Goal: Information Seeking & Learning: Check status

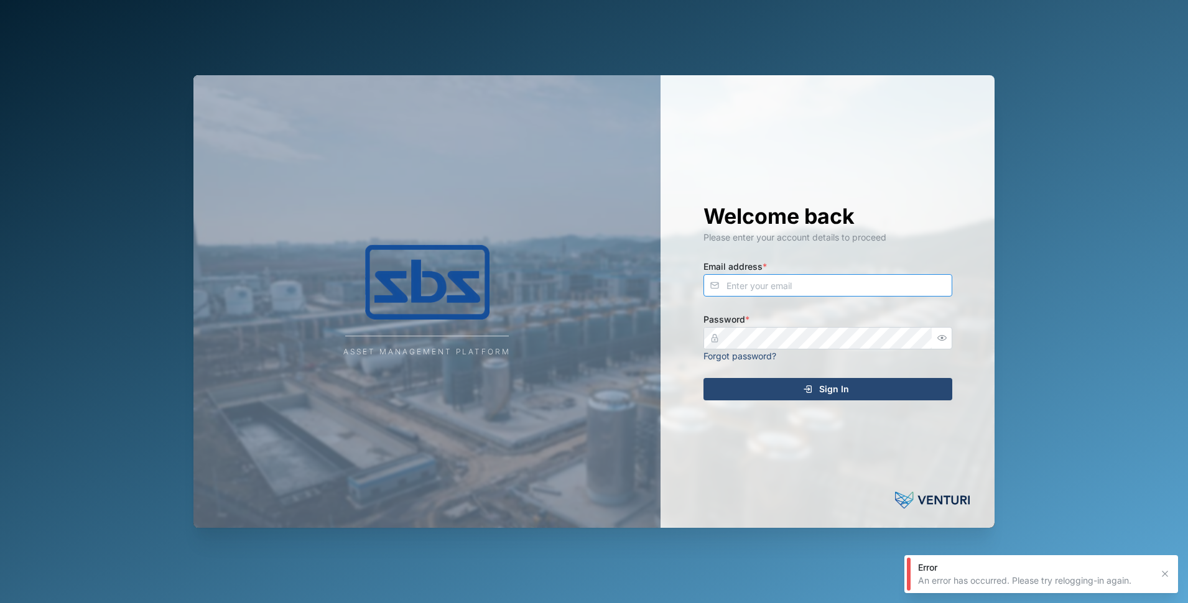
click at [857, 281] on input "Email address *" at bounding box center [828, 285] width 249 height 22
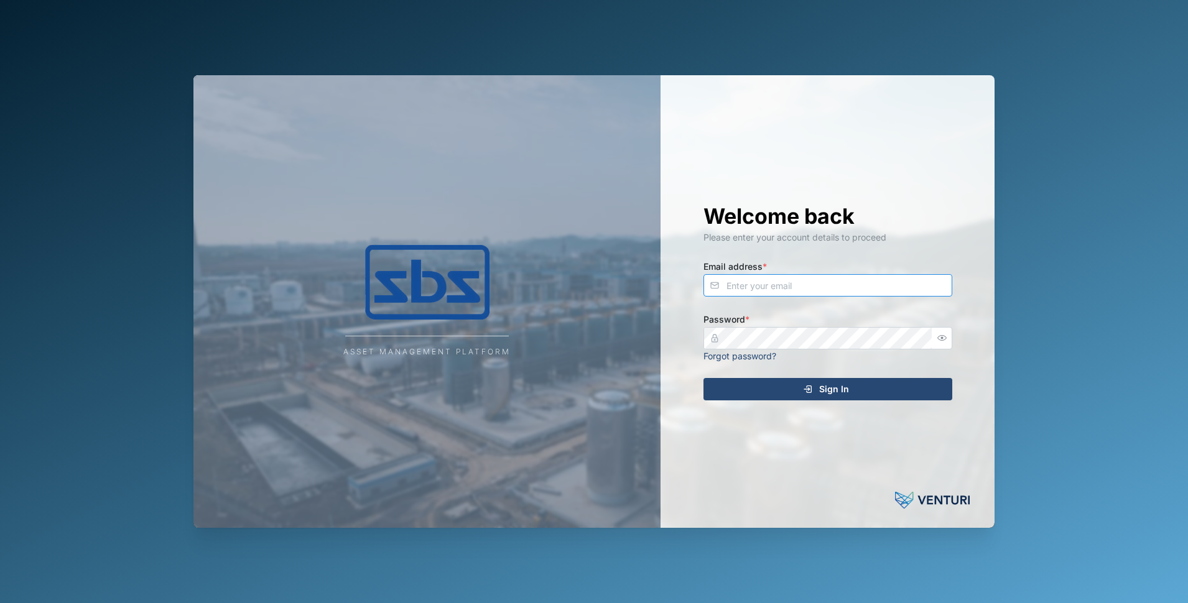
type input "[PERSON_NAME][EMAIL_ADDRESS][DOMAIN_NAME]"
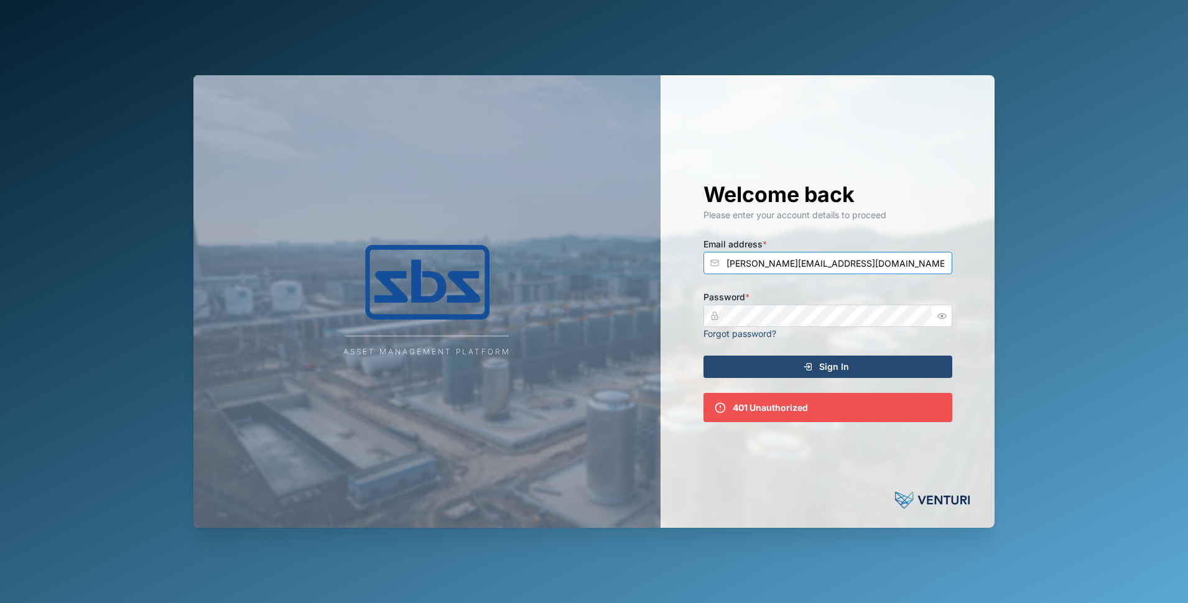
click at [836, 267] on input "[PERSON_NAME][EMAIL_ADDRESS][DOMAIN_NAME]" at bounding box center [828, 263] width 249 height 22
click at [498, 277] on div "Asset Management Platform Welcome back Please enter your account details to pro…" at bounding box center [593, 301] width 801 height 453
drag, startPoint x: 832, startPoint y: 259, endPoint x: 513, endPoint y: 259, distance: 319.1
click at [513, 259] on div "Asset Management Platform Welcome back Please enter your account details to pro…" at bounding box center [593, 301] width 801 height 453
type input "[PERSON_NAME][EMAIL_ADDRESS][DOMAIN_NAME]"
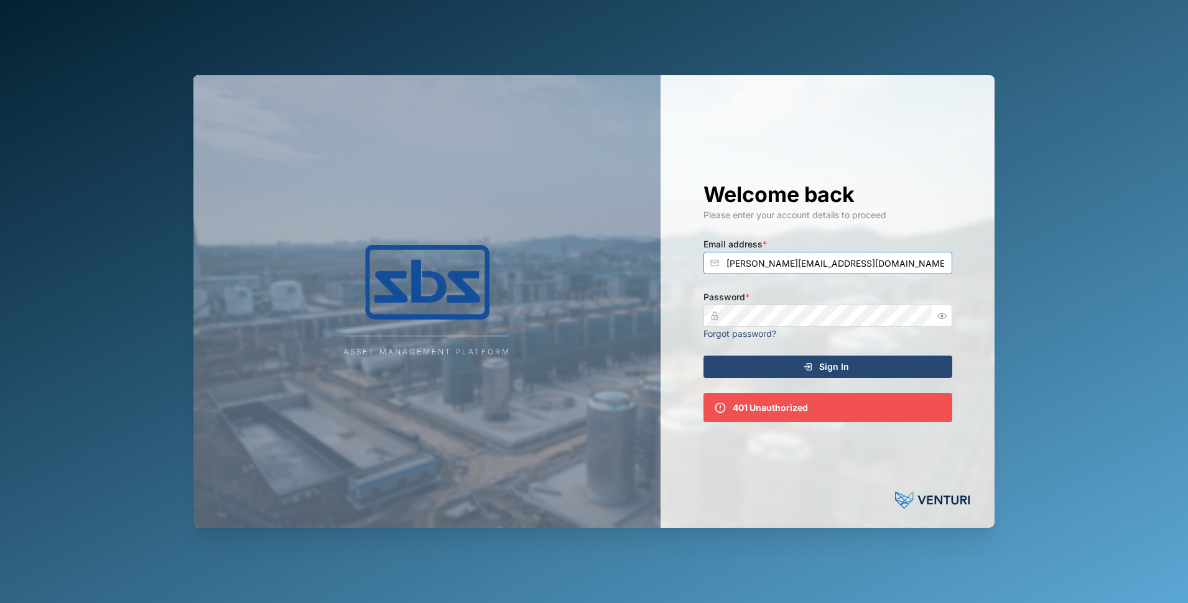
drag, startPoint x: 847, startPoint y: 262, endPoint x: 430, endPoint y: 263, distance: 417.4
click at [393, 263] on div "Asset Management Platform Welcome back Please enter your account details to pro…" at bounding box center [593, 301] width 801 height 453
type input "[EMAIL_ADDRESS][DOMAIN_NAME]"
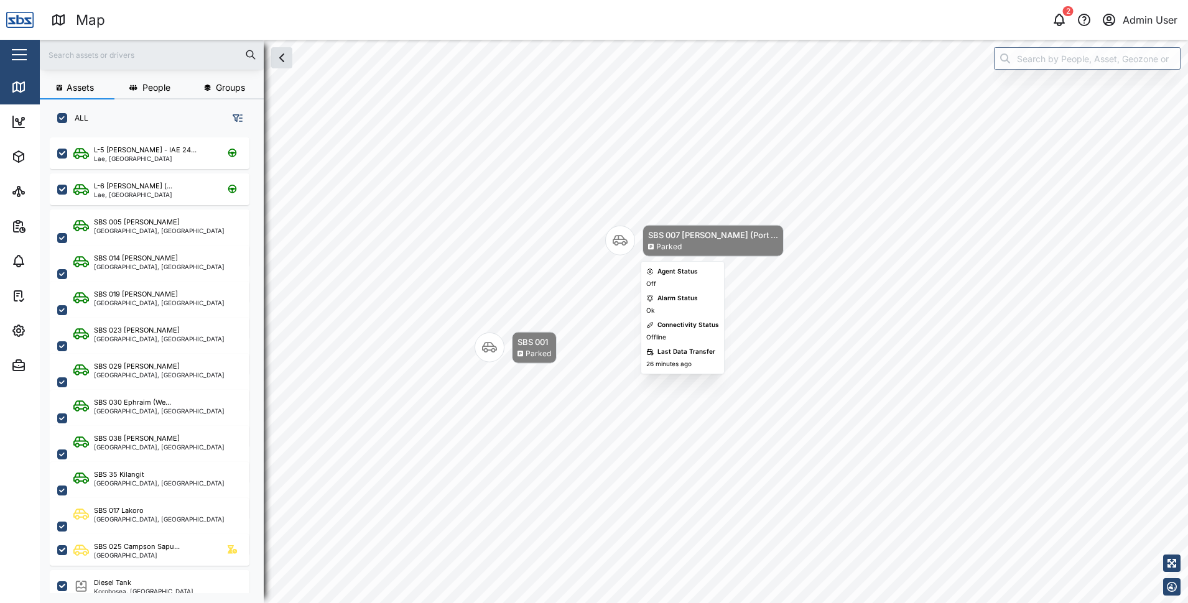
drag, startPoint x: 789, startPoint y: 441, endPoint x: 738, endPoint y: 230, distance: 217.0
click at [738, 230] on div "SBS 007 [PERSON_NAME] (Port ... Parked" at bounding box center [713, 241] width 141 height 32
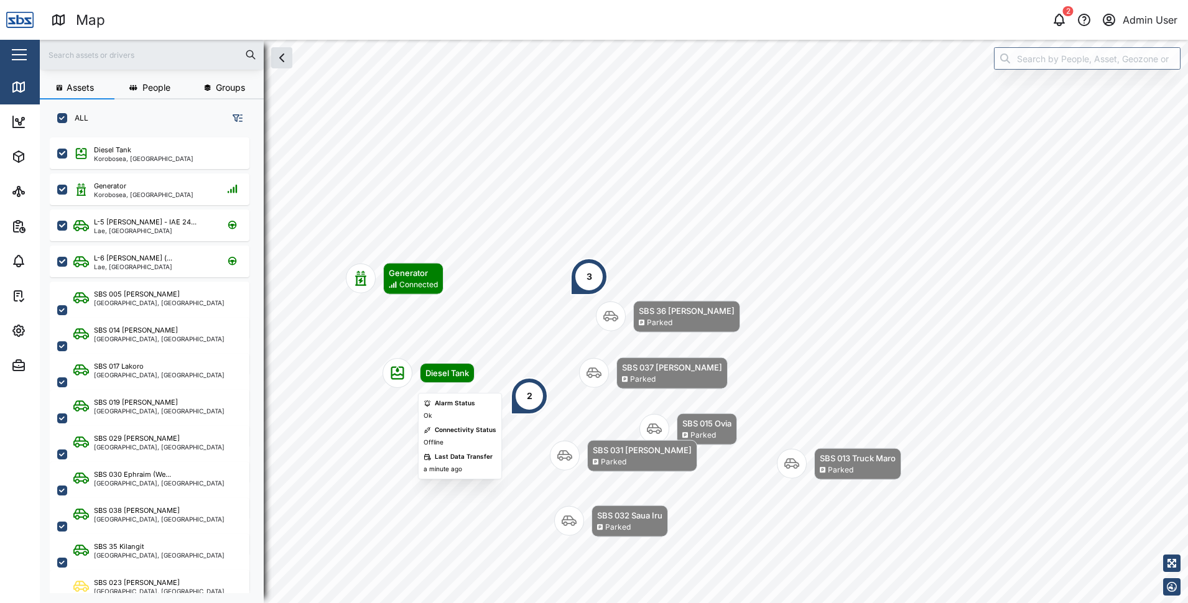
click at [401, 376] on icon "Map marker" at bounding box center [397, 373] width 15 height 15
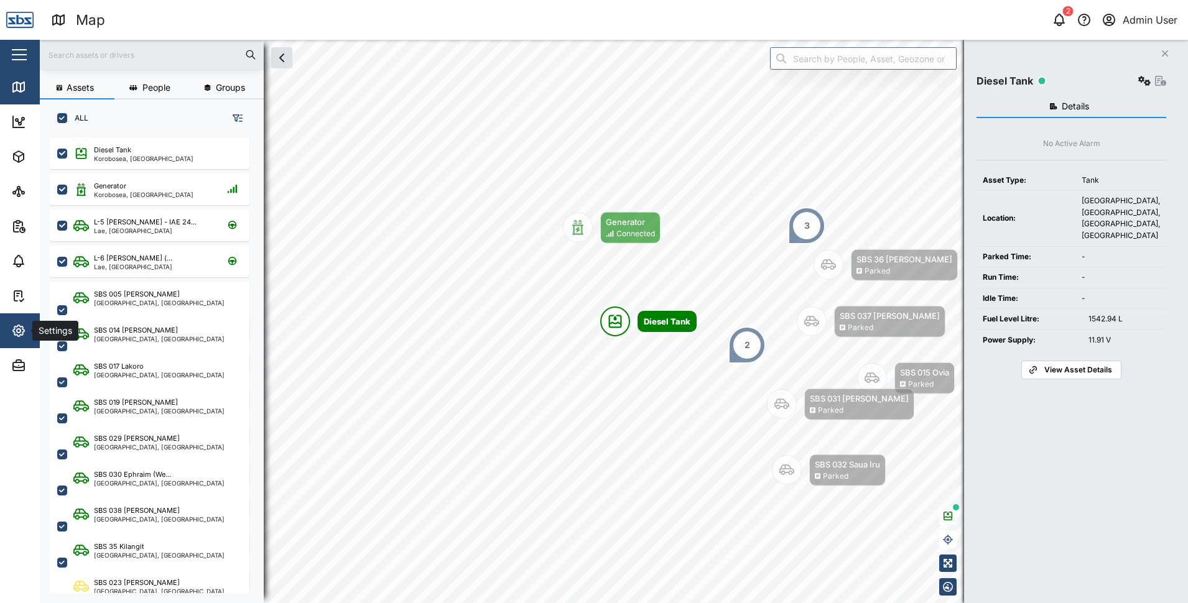
click at [20, 327] on icon "button" at bounding box center [18, 330] width 11 height 11
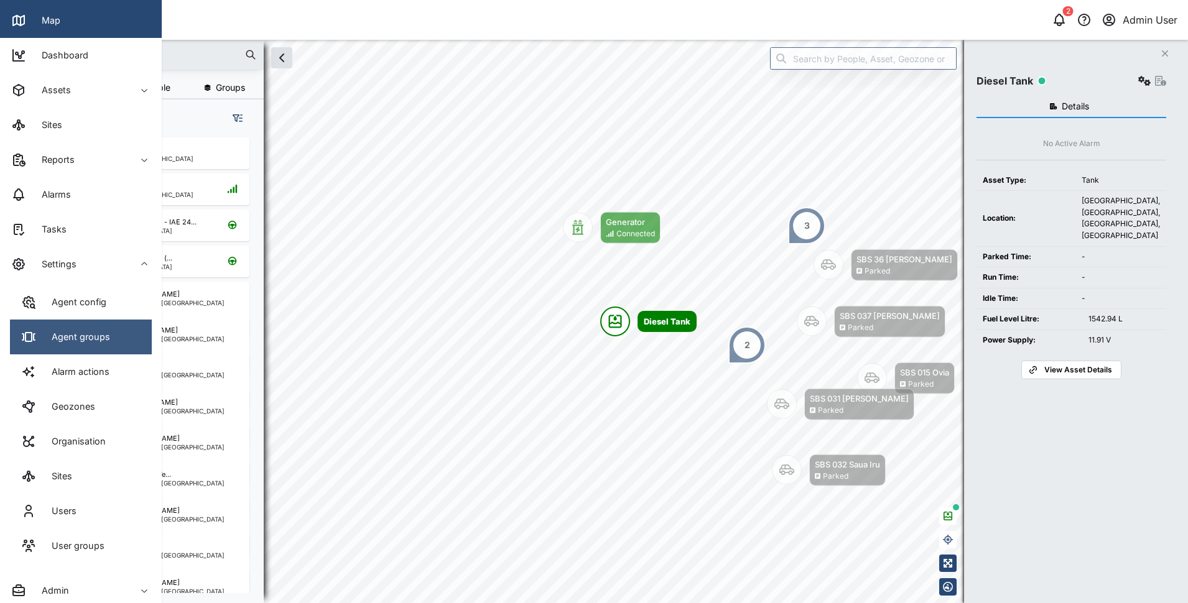
scroll to position [72, 0]
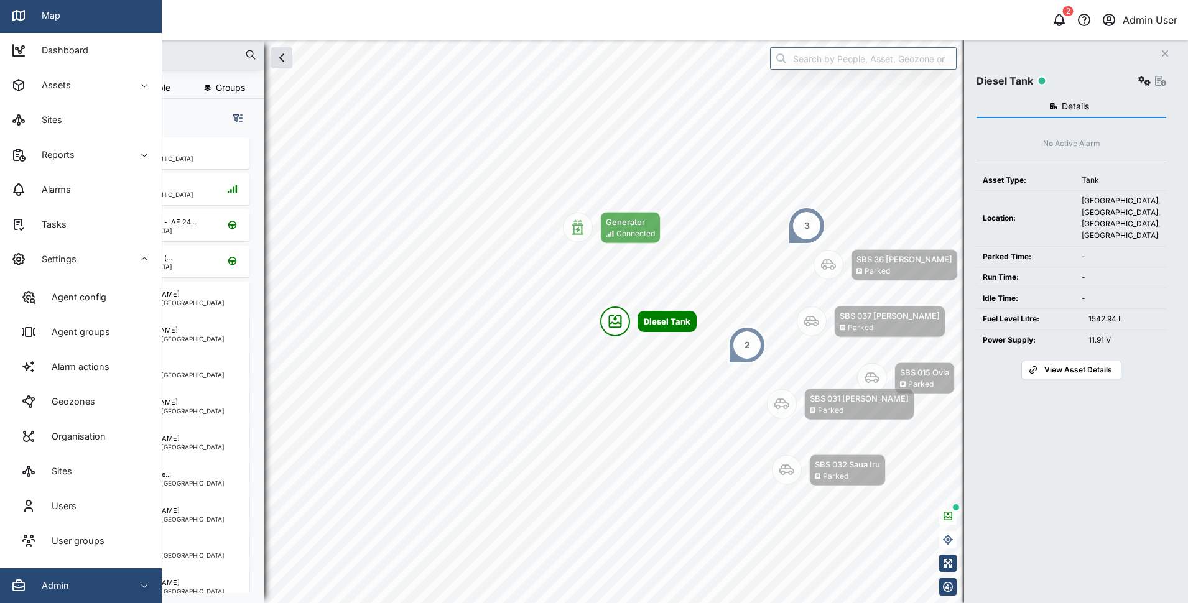
click at [78, 582] on div "Admin" at bounding box center [67, 586] width 113 height 15
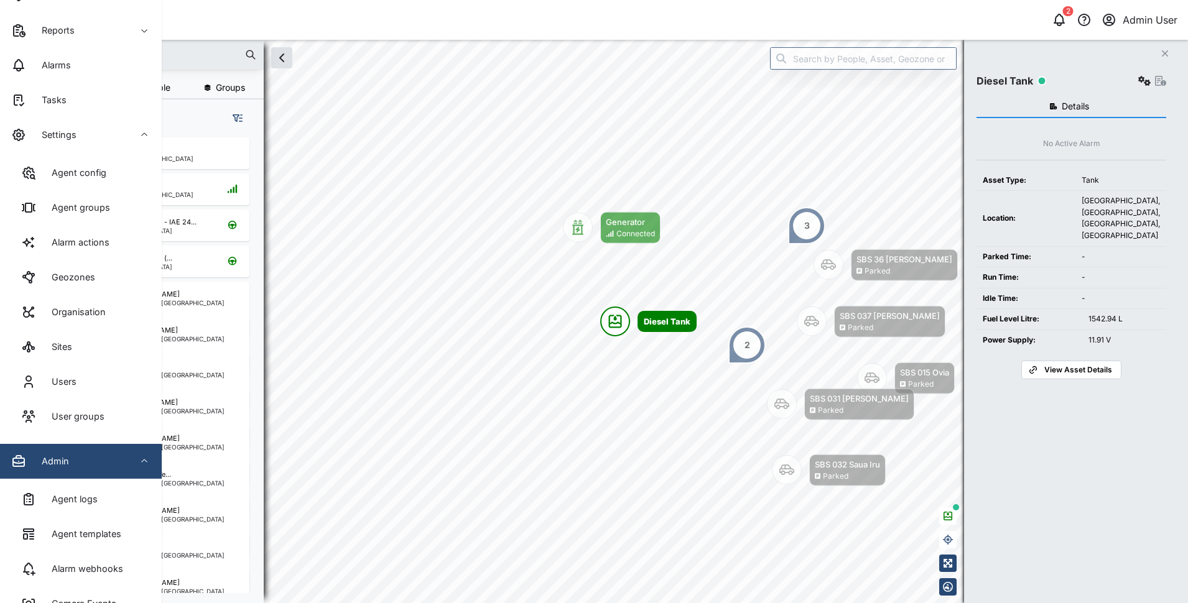
scroll to position [258, 0]
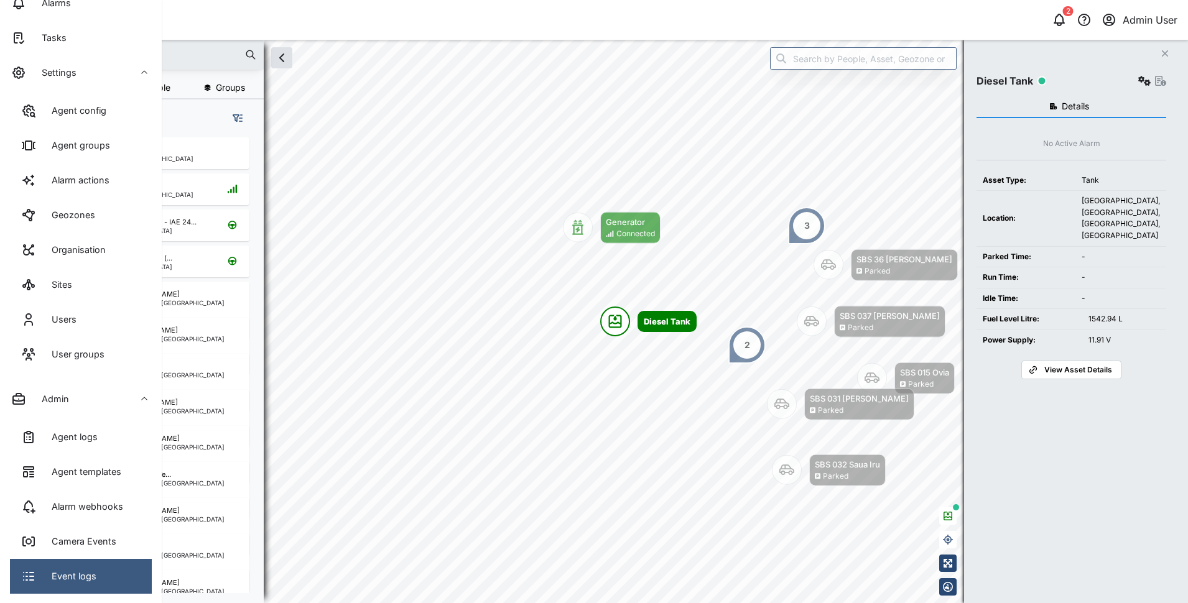
click at [72, 568] on link "Event logs" at bounding box center [81, 576] width 142 height 35
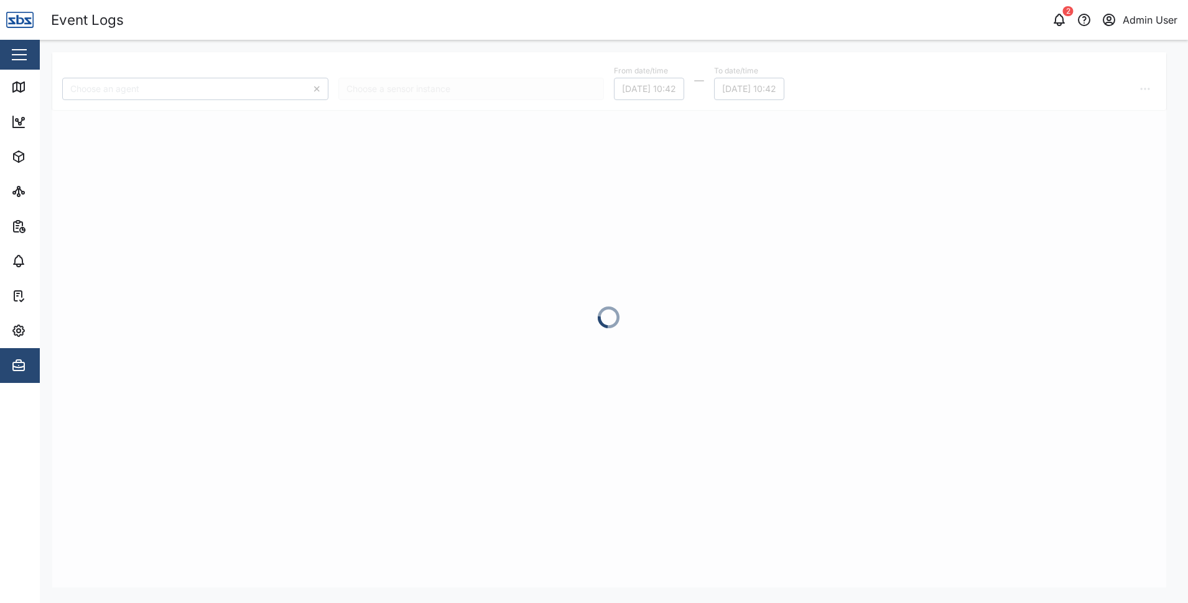
click at [182, 87] on div at bounding box center [609, 320] width 1114 height 536
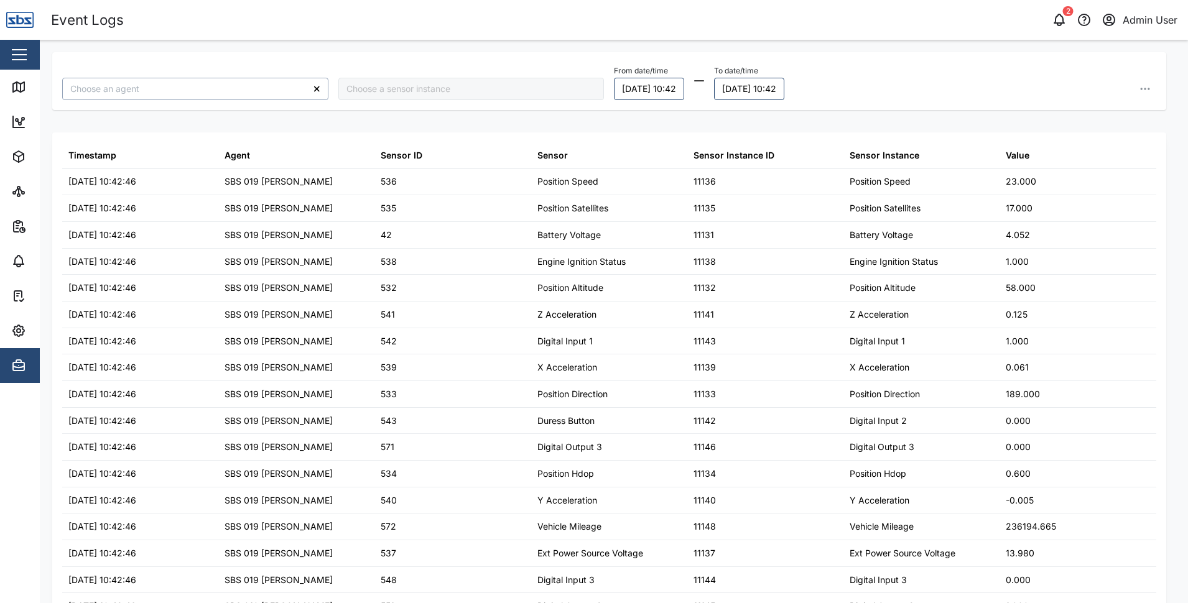
click at [182, 87] on input "search" at bounding box center [195, 89] width 266 height 22
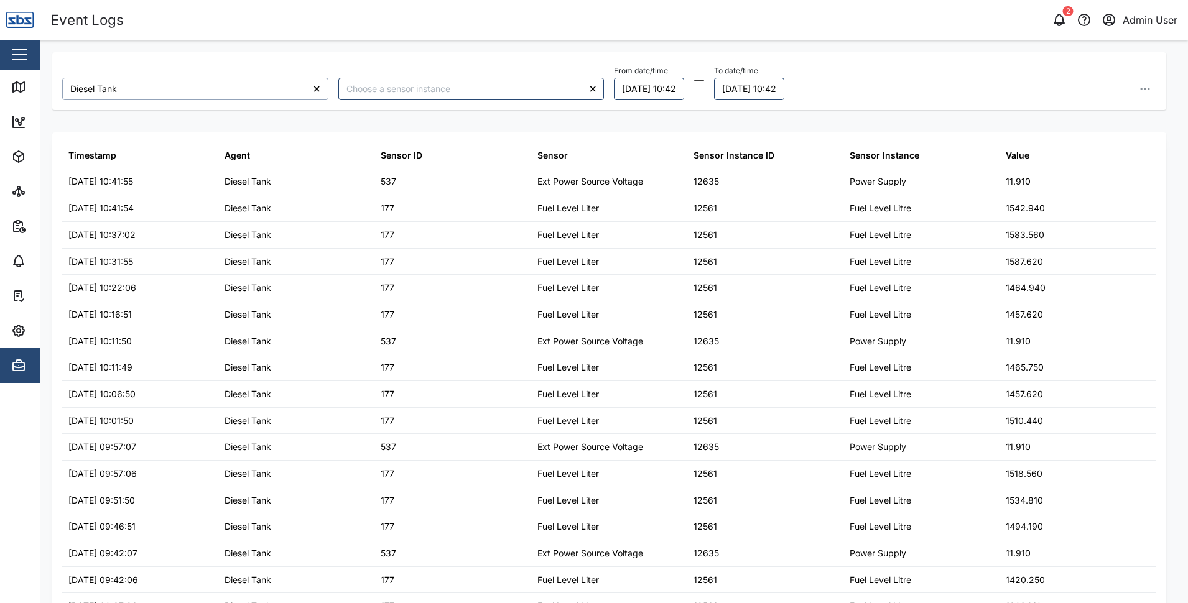
type input "Diesel Tank"
click at [562, 88] on input "search" at bounding box center [471, 89] width 266 height 22
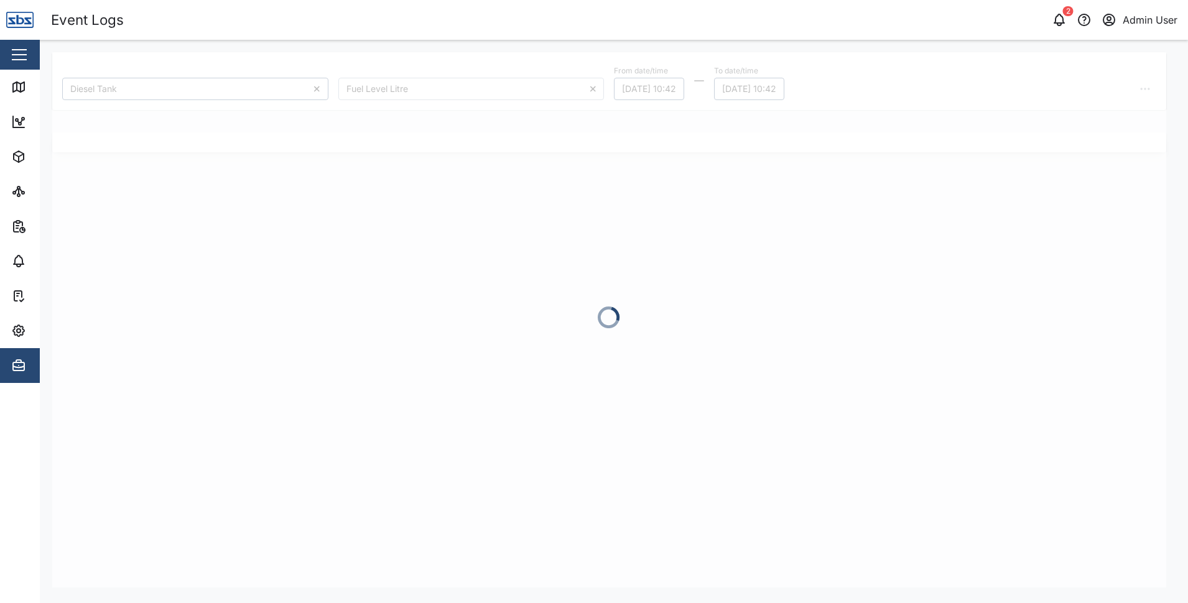
type input "Fuel Level Litre"
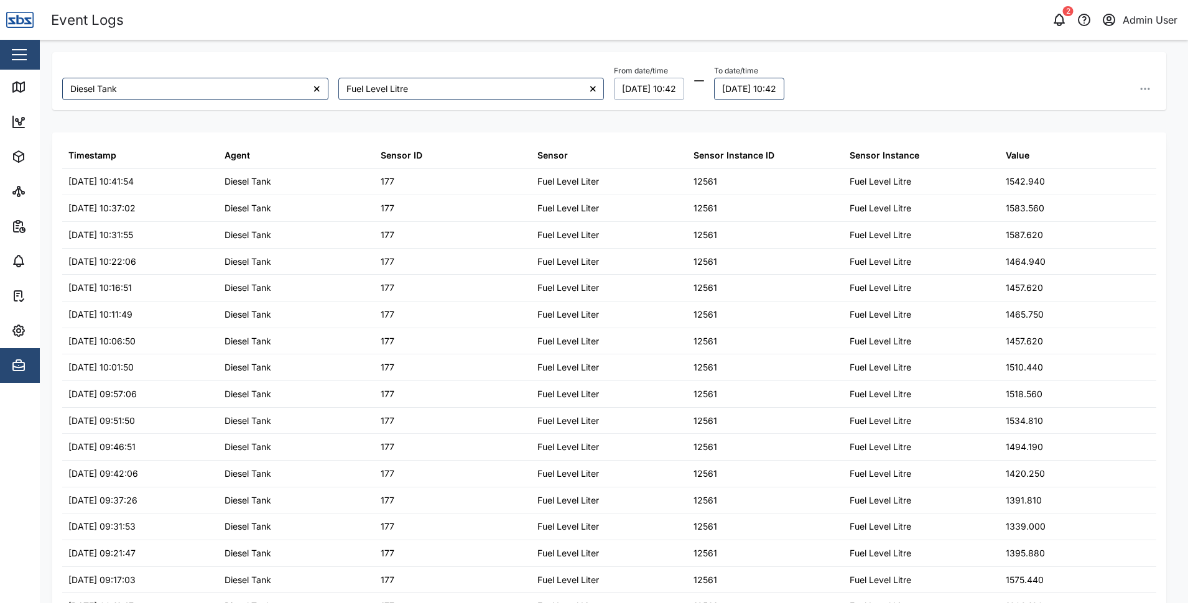
click at [674, 84] on button "[DATE] 10:42" at bounding box center [649, 89] width 70 height 22
click at [633, 192] on button "8" at bounding box center [632, 194] width 22 height 22
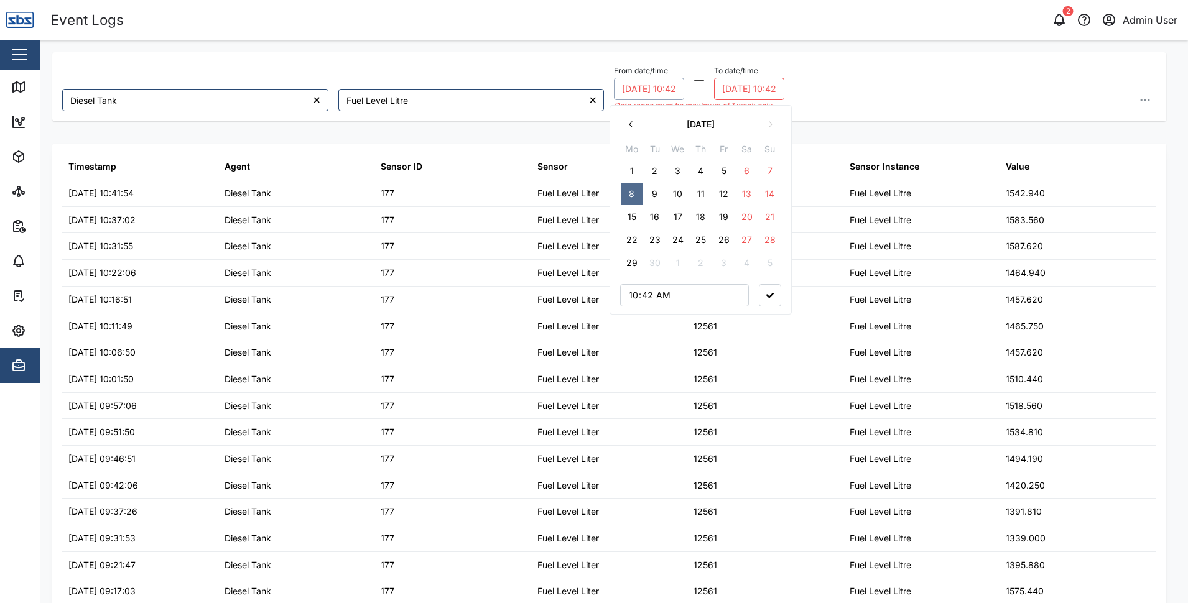
click at [927, 92] on div "From date/time [DATE] 10:42 [DATE] Mo Tu We Th Fr Sa Su 1 2 3 4 5 6 7 8 9 10 11…" at bounding box center [885, 86] width 542 height 49
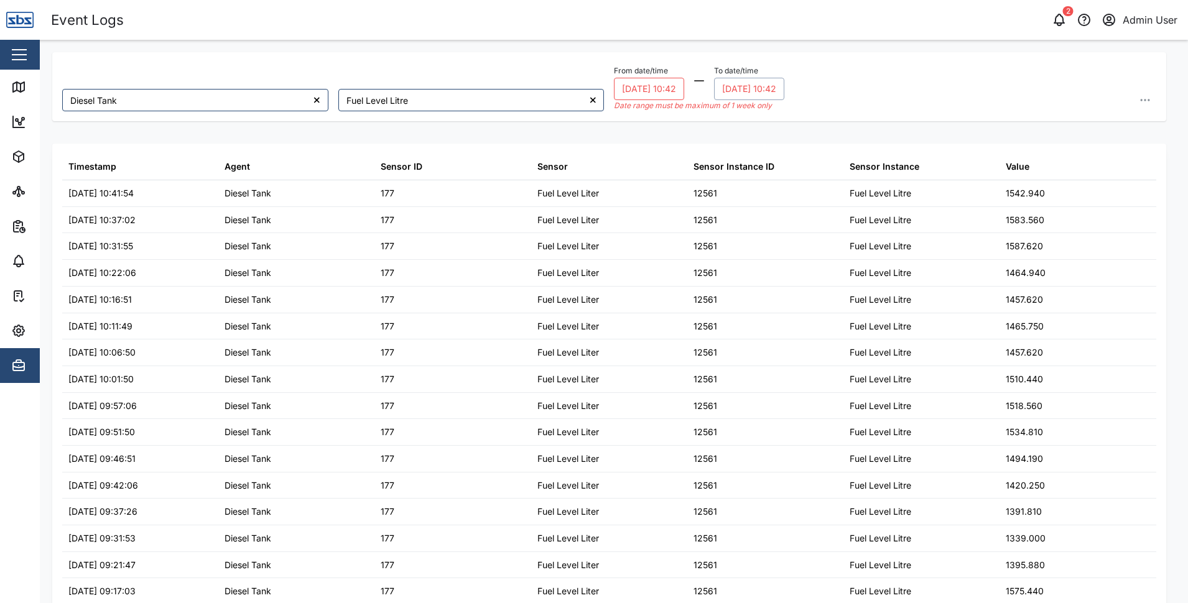
click at [784, 81] on button "[DATE] 10:42" at bounding box center [749, 89] width 70 height 22
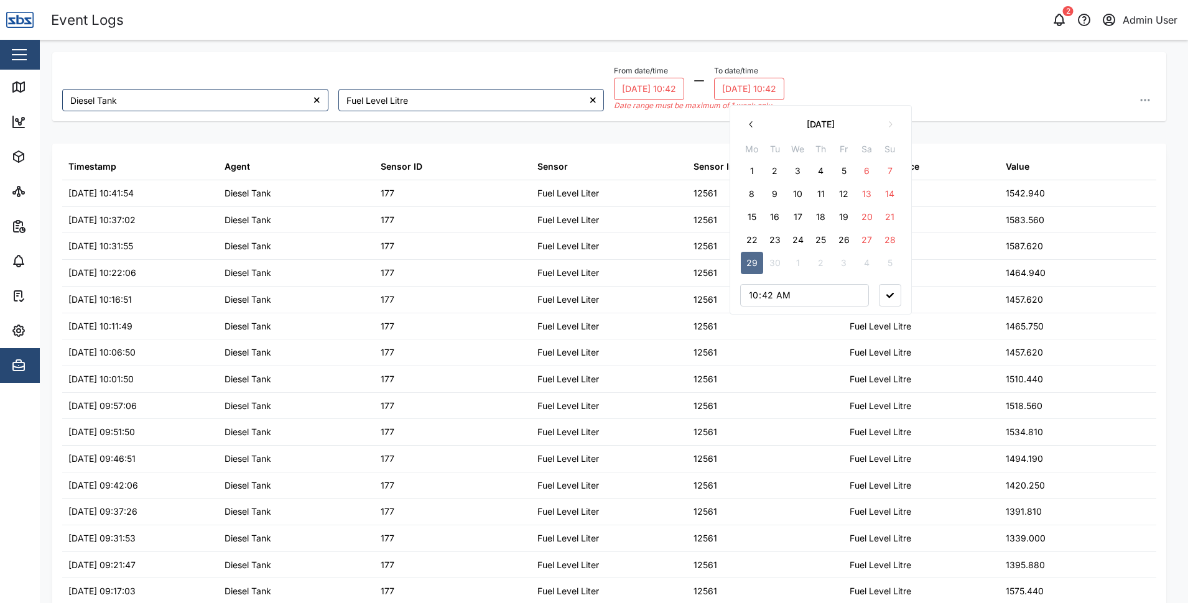
click at [750, 122] on icon "button" at bounding box center [751, 124] width 10 height 10
click at [889, 122] on icon "button" at bounding box center [890, 124] width 10 height 10
click at [750, 215] on button "15" at bounding box center [752, 217] width 22 height 22
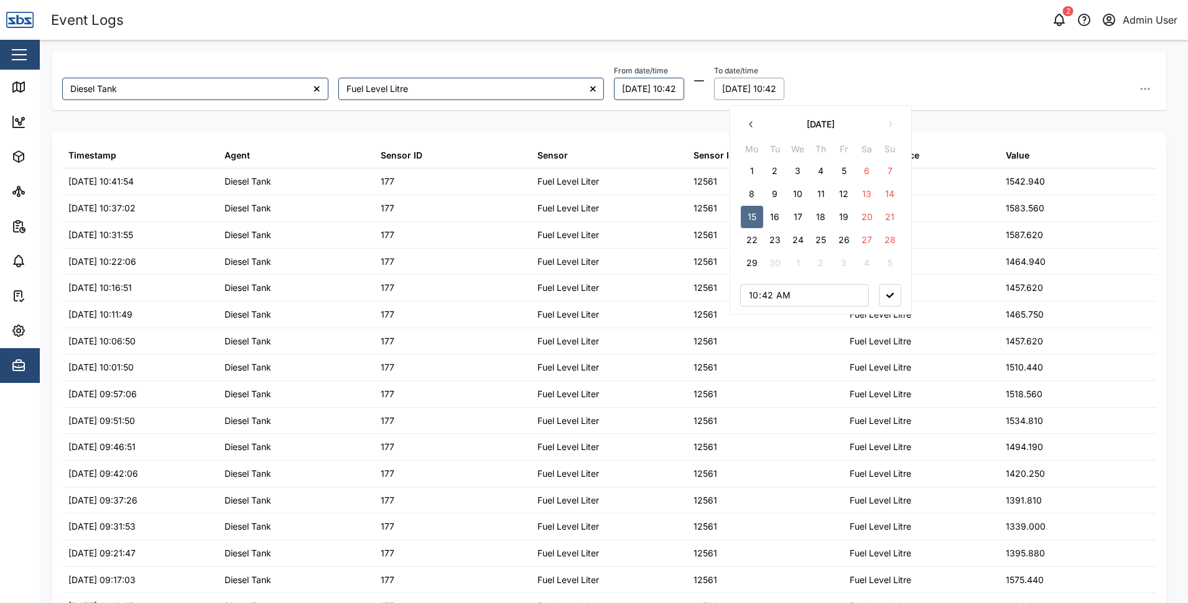
click at [891, 52] on div "Diesel Tank Fuel Level Litre From date/time [DATE] 10:42 To date/time [DATE] 10…" at bounding box center [614, 52] width 1148 height 25
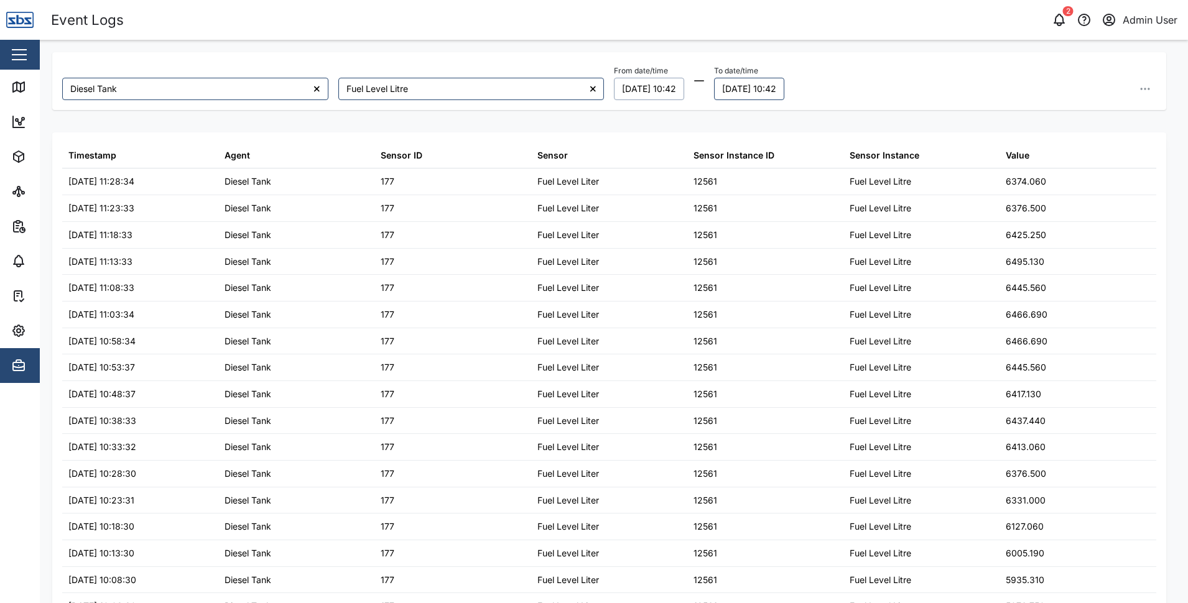
click at [653, 83] on button "[DATE] 10:42" at bounding box center [649, 89] width 70 height 22
click at [633, 219] on button "15" at bounding box center [632, 217] width 22 height 22
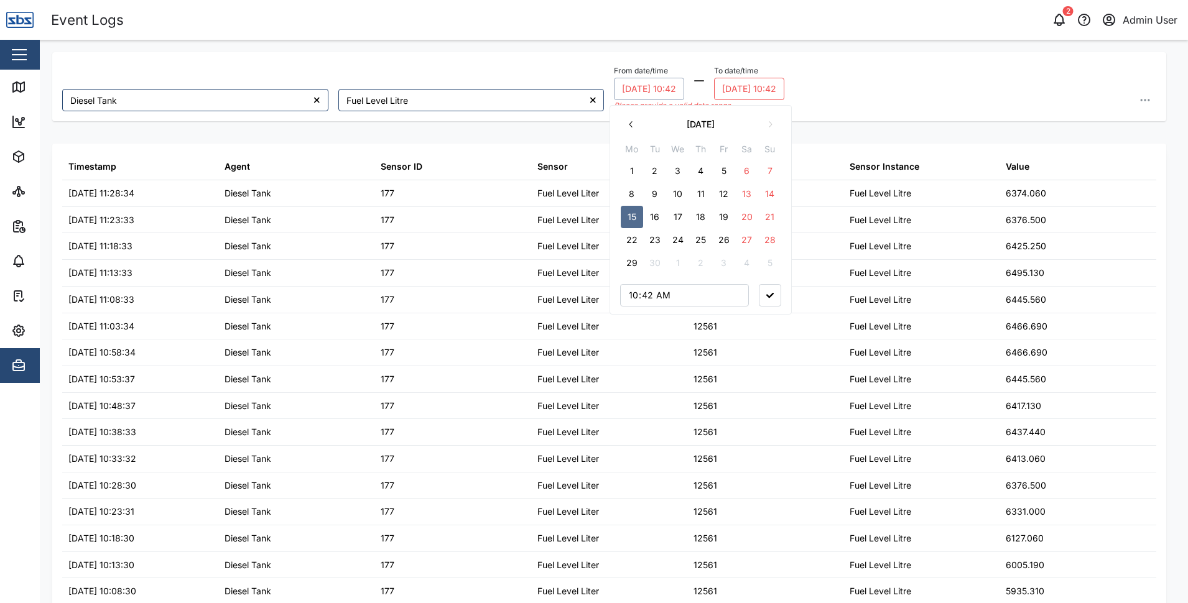
click at [752, 85] on button "[DATE] 10:42" at bounding box center [749, 89] width 70 height 22
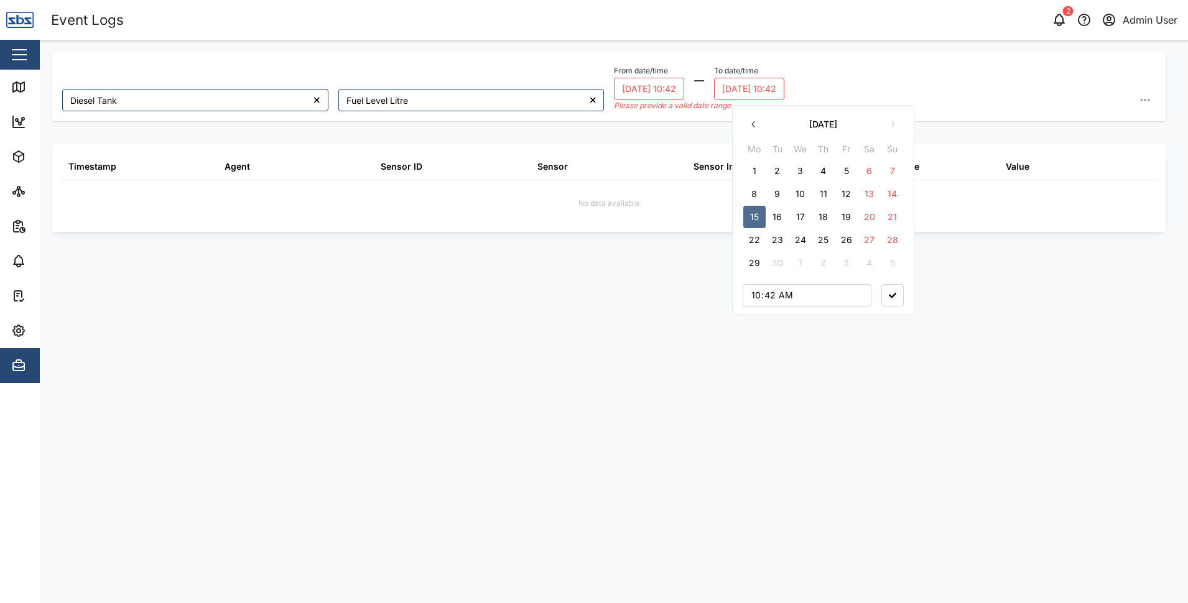
click at [748, 241] on button "22" at bounding box center [754, 240] width 22 height 22
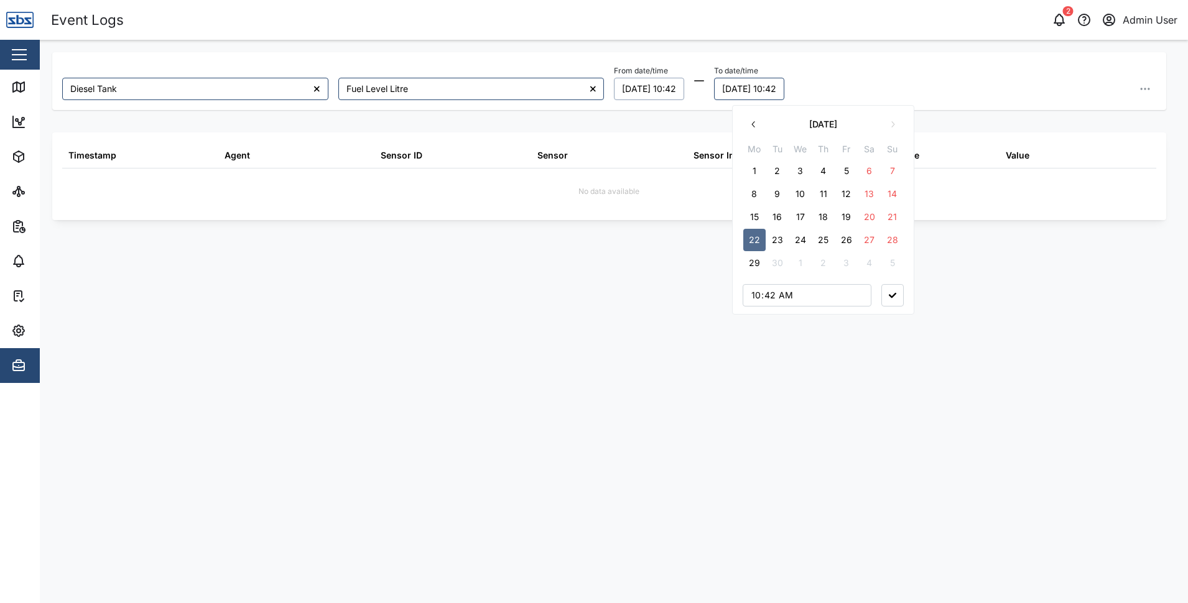
click at [977, 46] on div "Diesel Tank Fuel Level Litre From date/time [DATE] 10:42 To date/time [DATE] 10…" at bounding box center [614, 52] width 1148 height 25
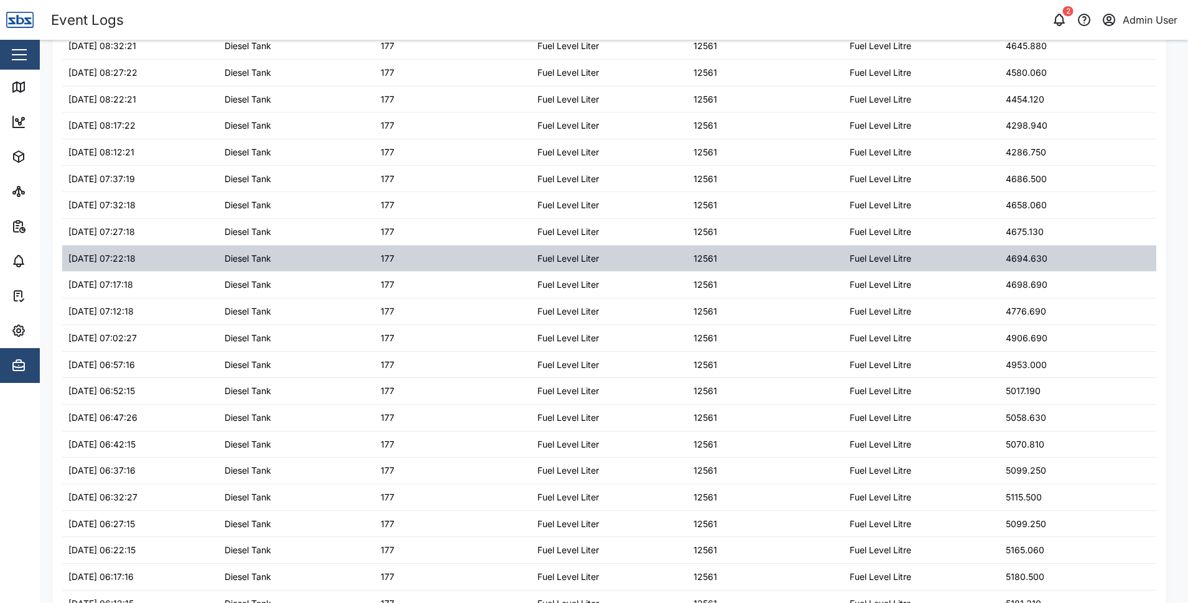
scroll to position [931, 0]
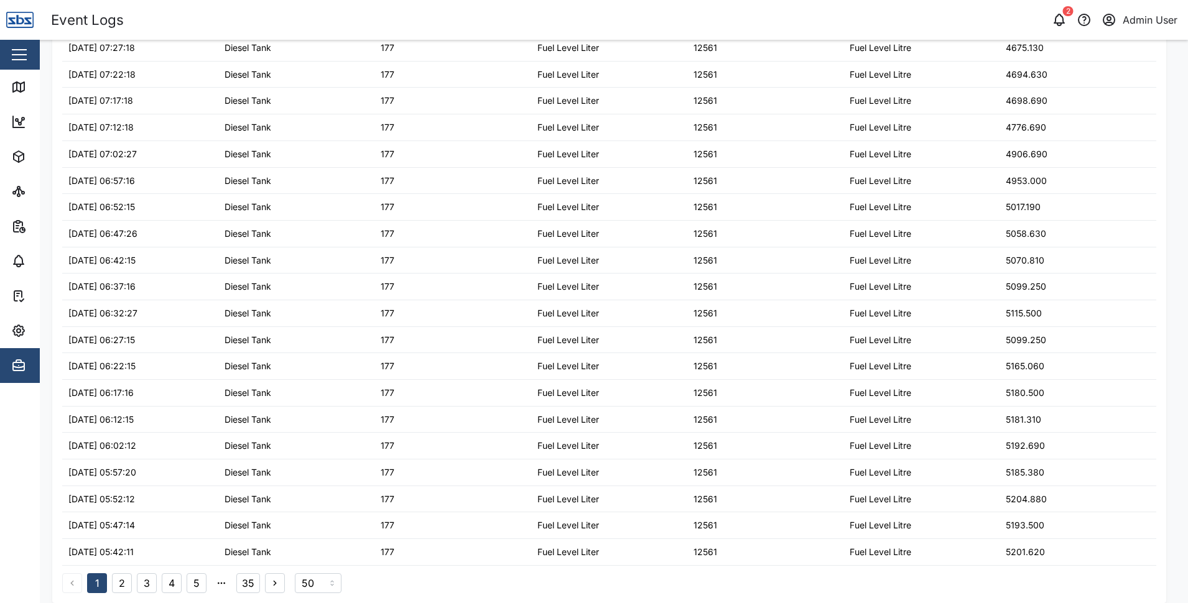
click at [124, 582] on button "2" at bounding box center [122, 584] width 20 height 20
click at [166, 585] on button "4" at bounding box center [172, 584] width 20 height 20
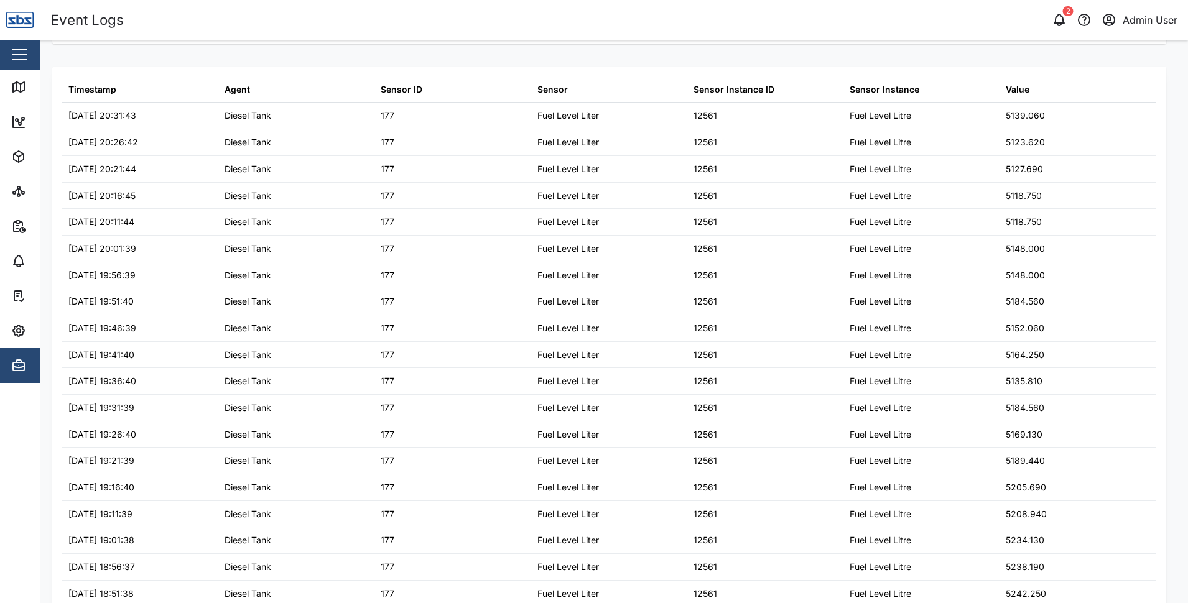
scroll to position [0, 0]
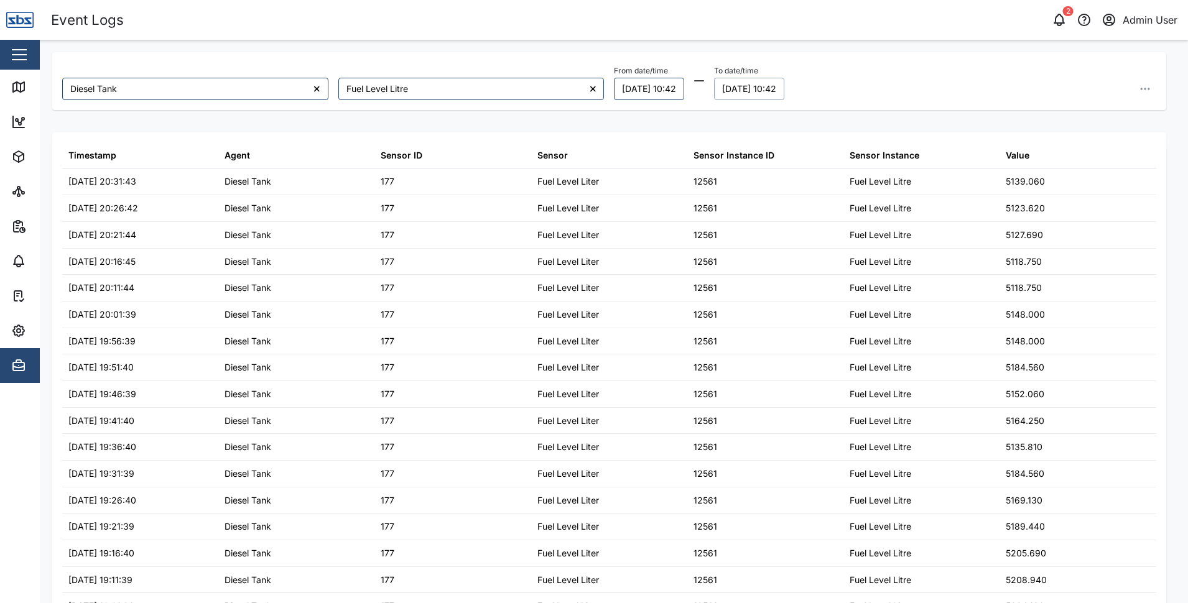
click at [746, 87] on button "[DATE] 10:42" at bounding box center [749, 89] width 70 height 22
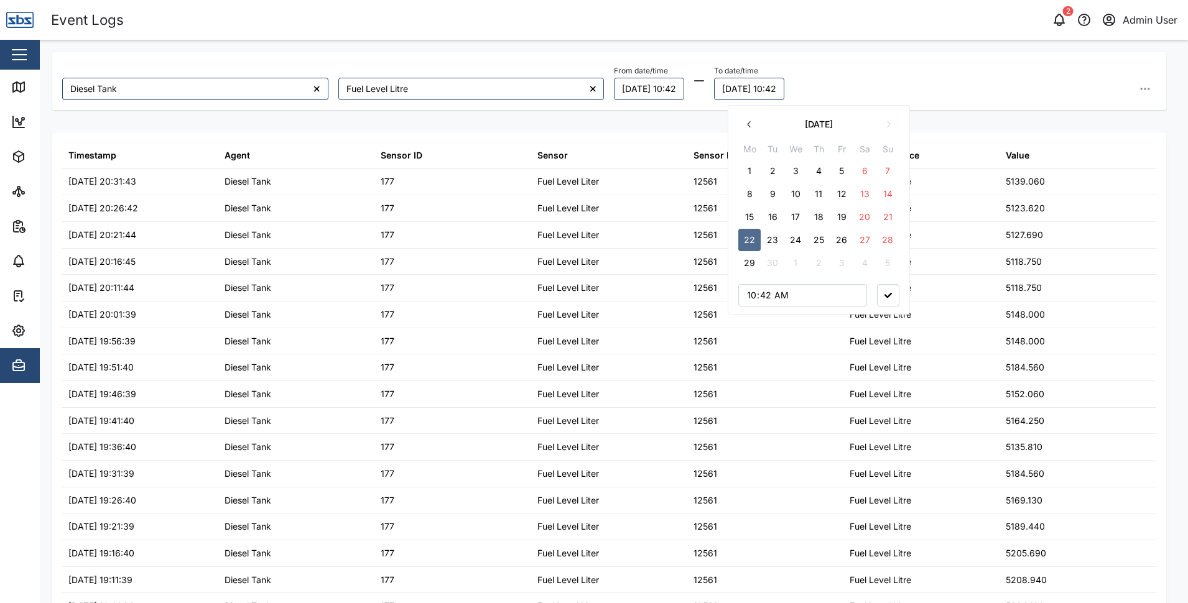
click at [752, 258] on button "29" at bounding box center [749, 263] width 22 height 22
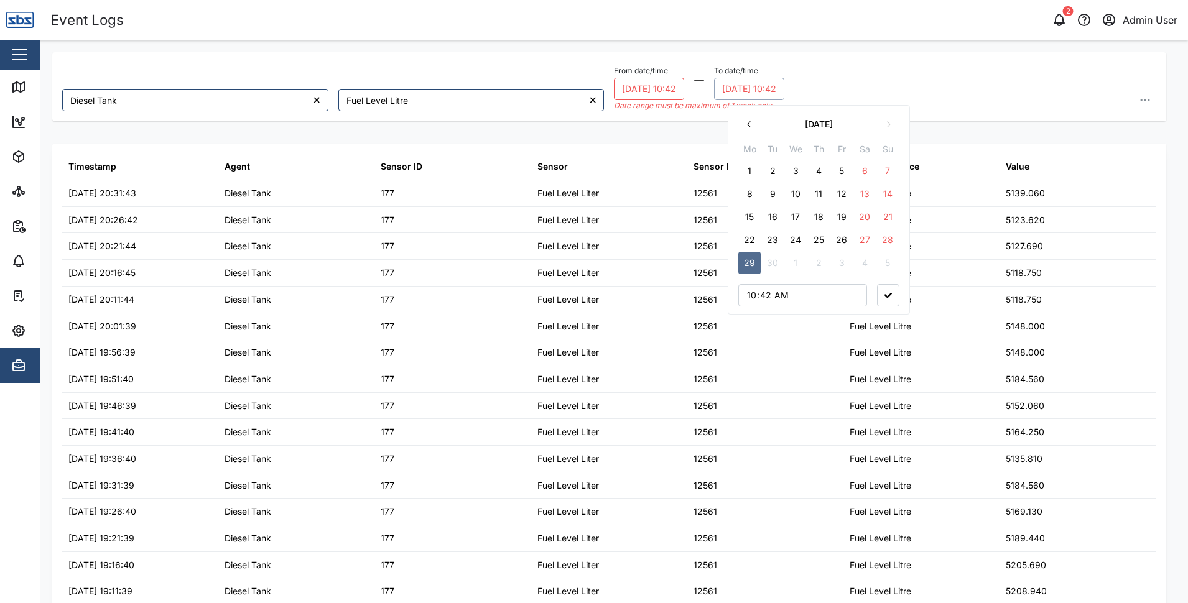
click at [679, 91] on button "[DATE] 10:42" at bounding box center [649, 89] width 70 height 22
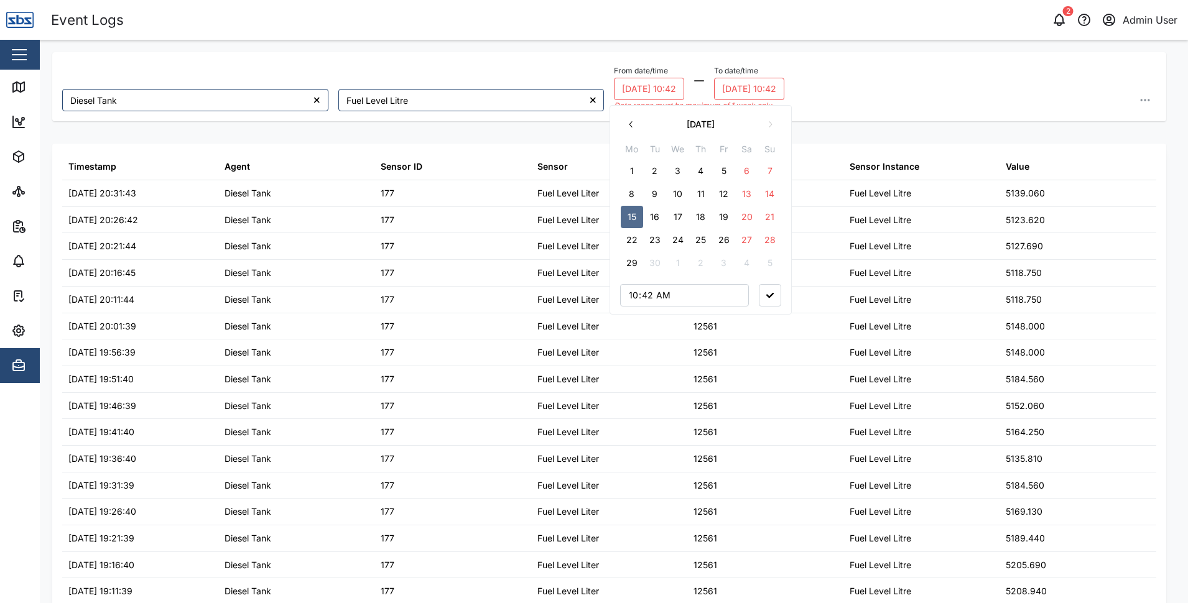
click at [633, 244] on button "22" at bounding box center [632, 240] width 22 height 22
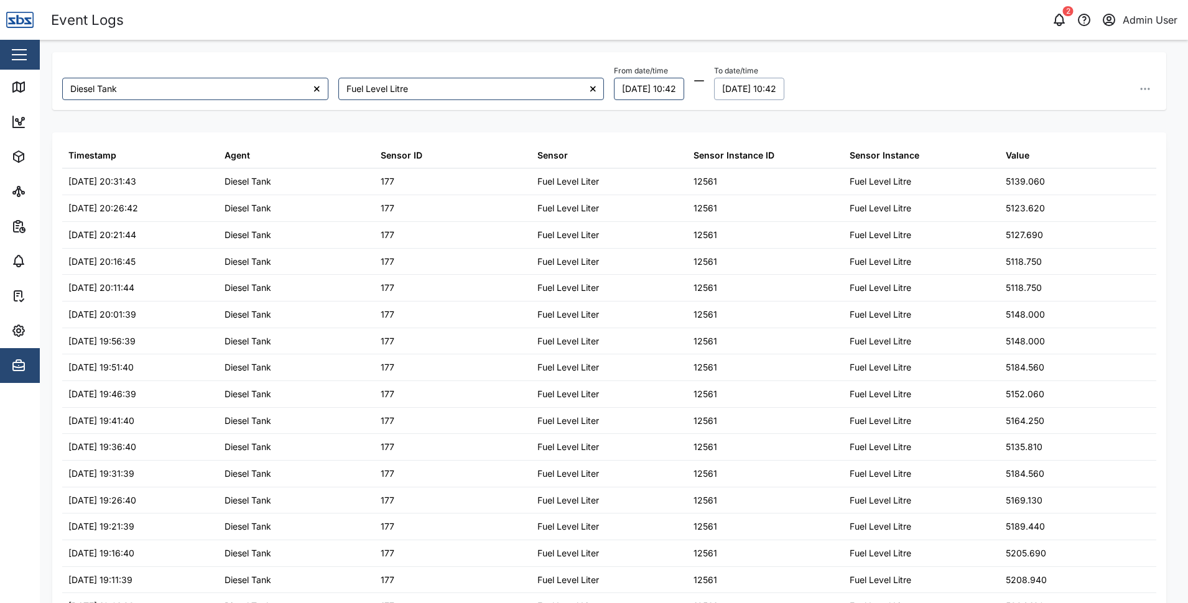
click at [1048, 71] on div "From date/time [DATE] 10:42 [DATE] Mo Tu We Th Fr Sa Su 1 2 3 4 5 6 7 8 9 10 11…" at bounding box center [885, 81] width 542 height 38
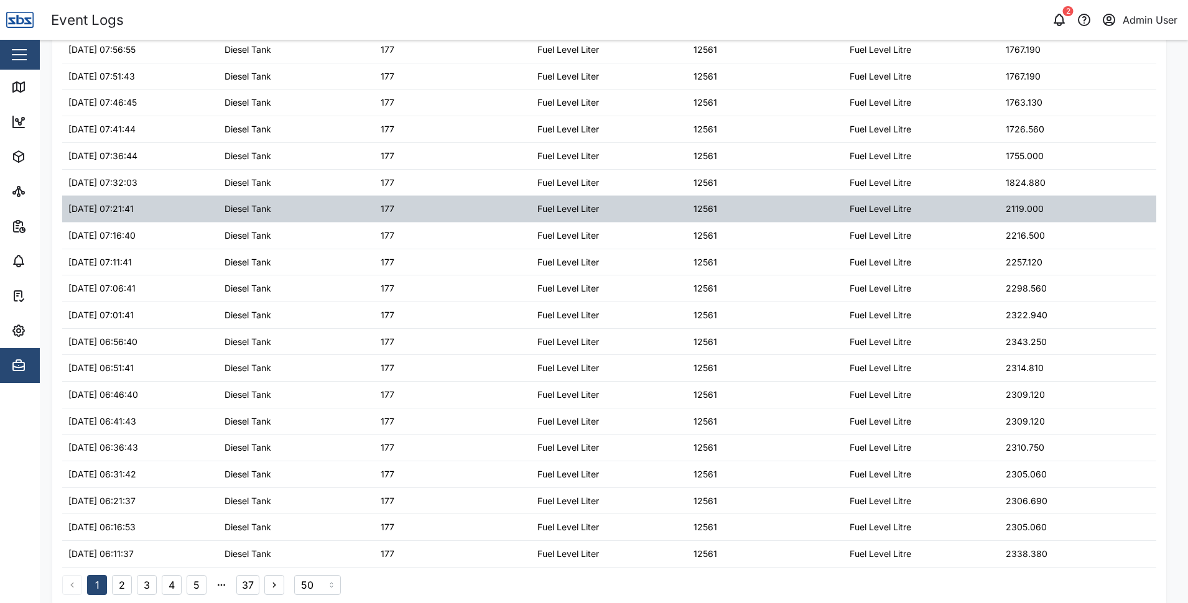
scroll to position [931, 0]
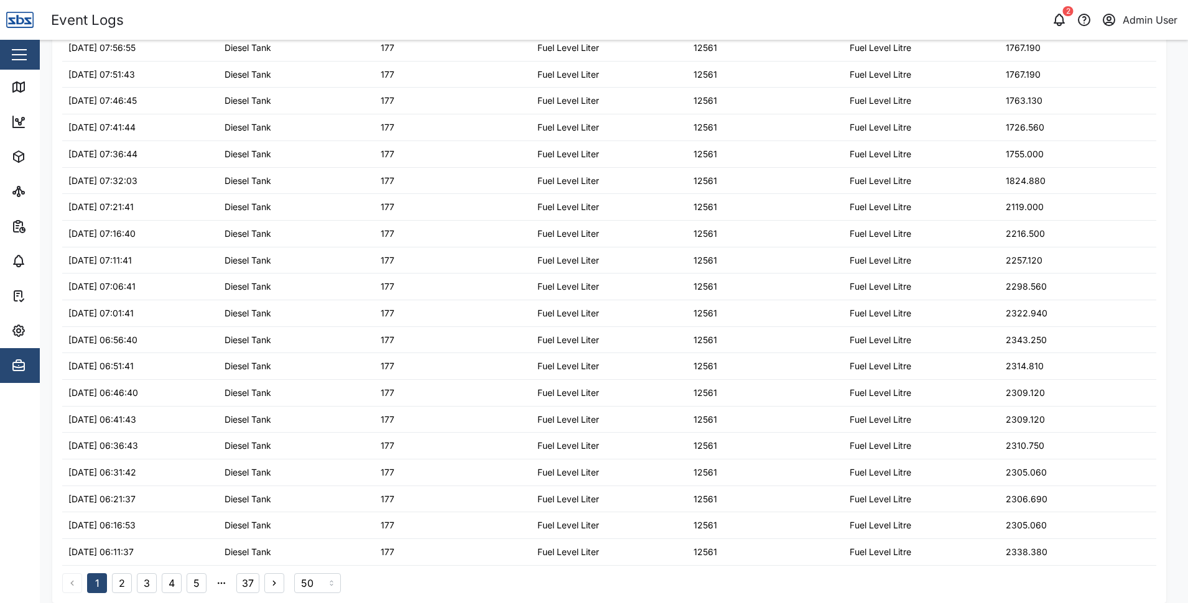
click at [192, 585] on button "5" at bounding box center [197, 584] width 20 height 20
click at [320, 587] on input "50" at bounding box center [317, 584] width 47 height 20
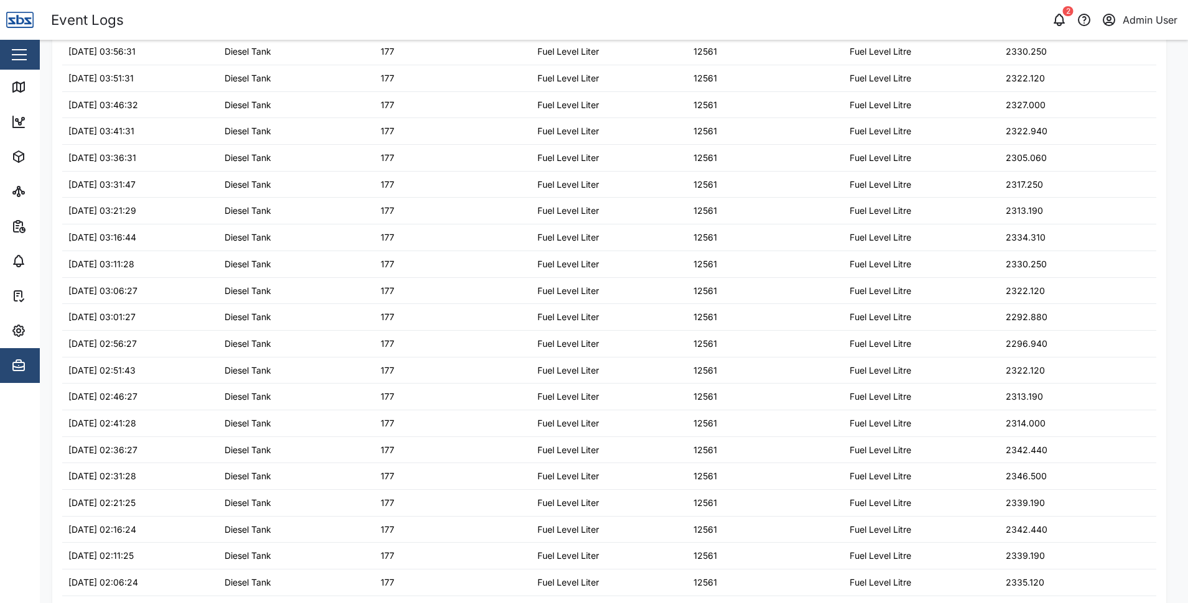
scroll to position [2258, 0]
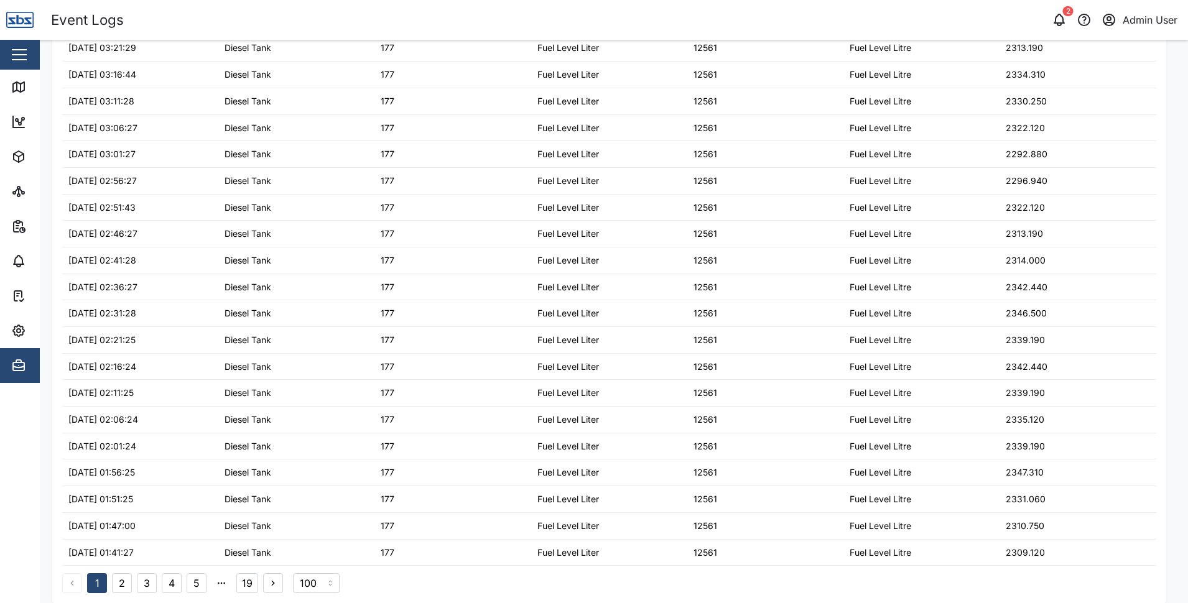
click at [251, 580] on button "19" at bounding box center [247, 584] width 22 height 20
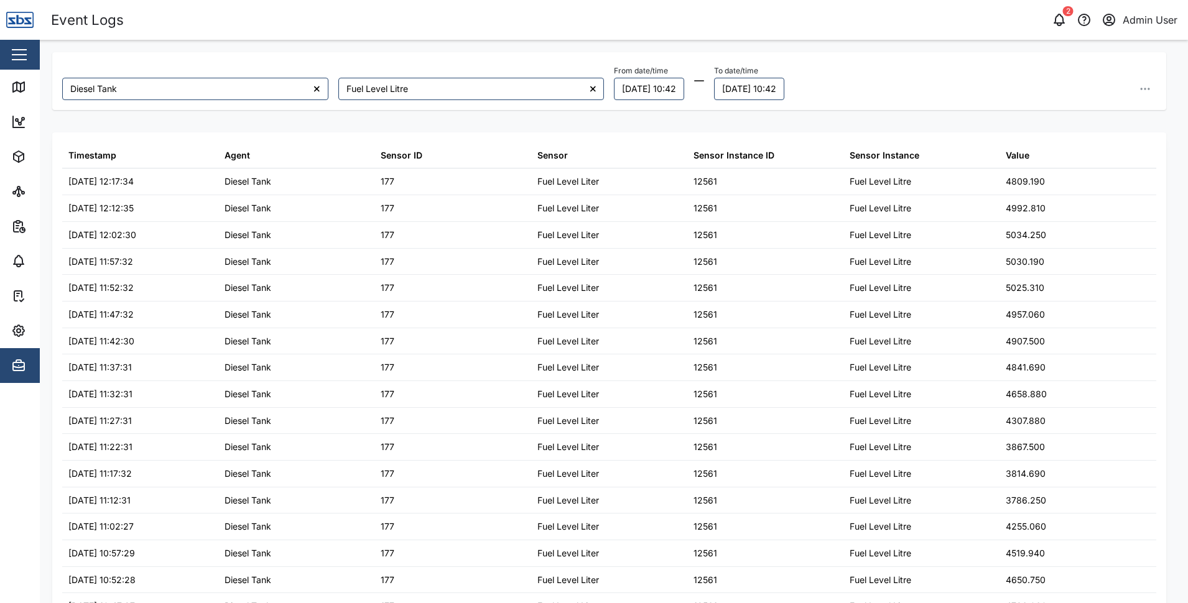
scroll to position [81, 0]
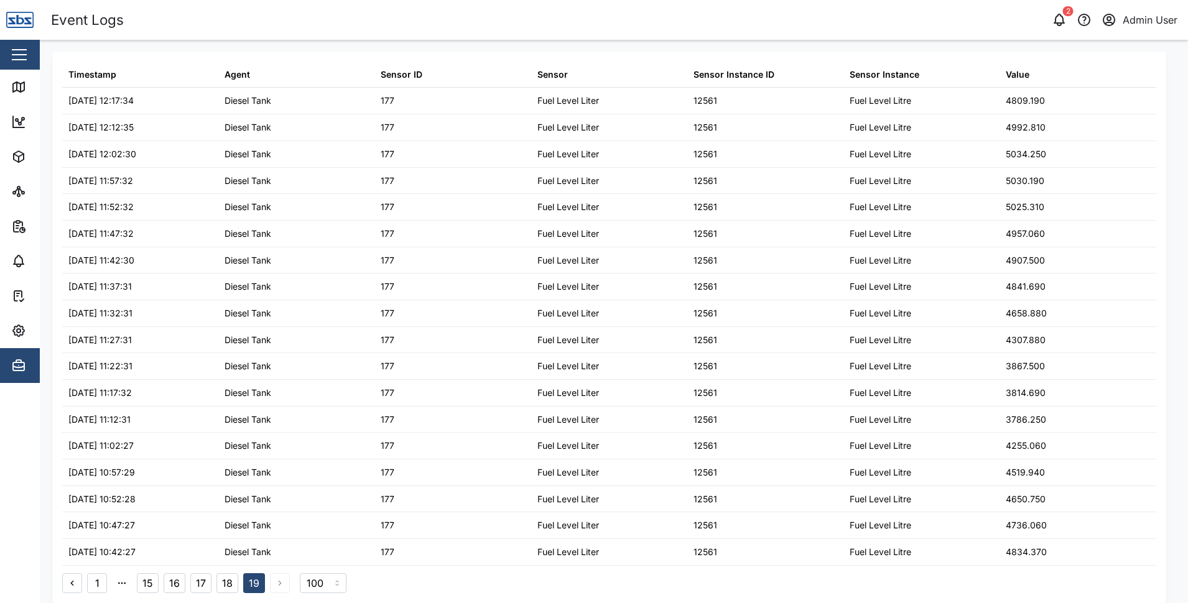
click at [152, 580] on button "15" at bounding box center [148, 584] width 22 height 20
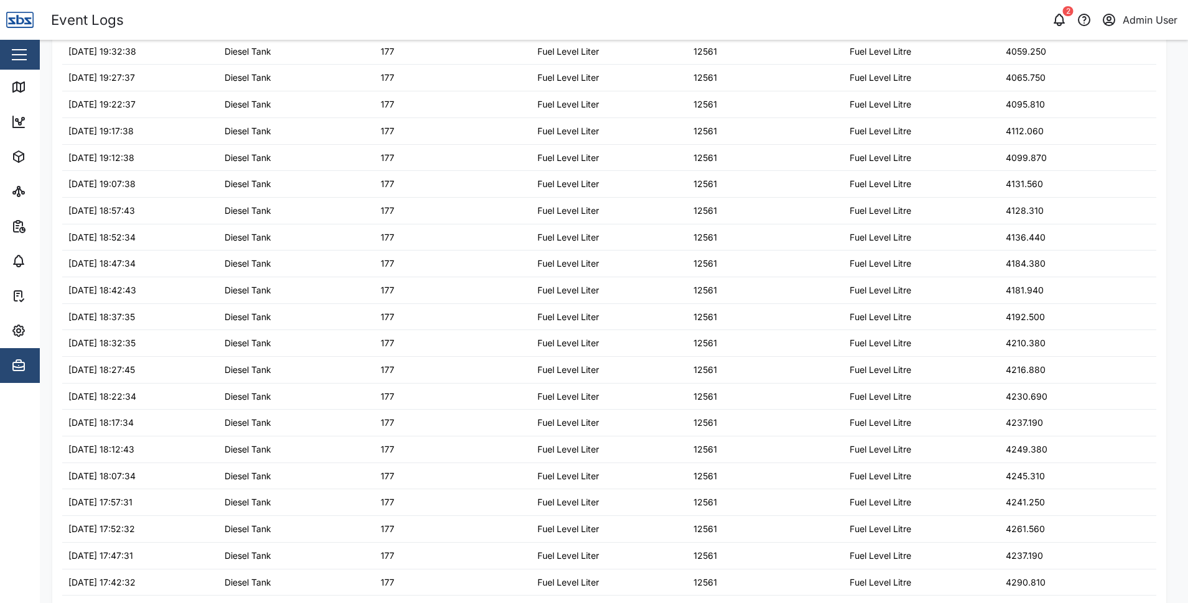
scroll to position [2258, 0]
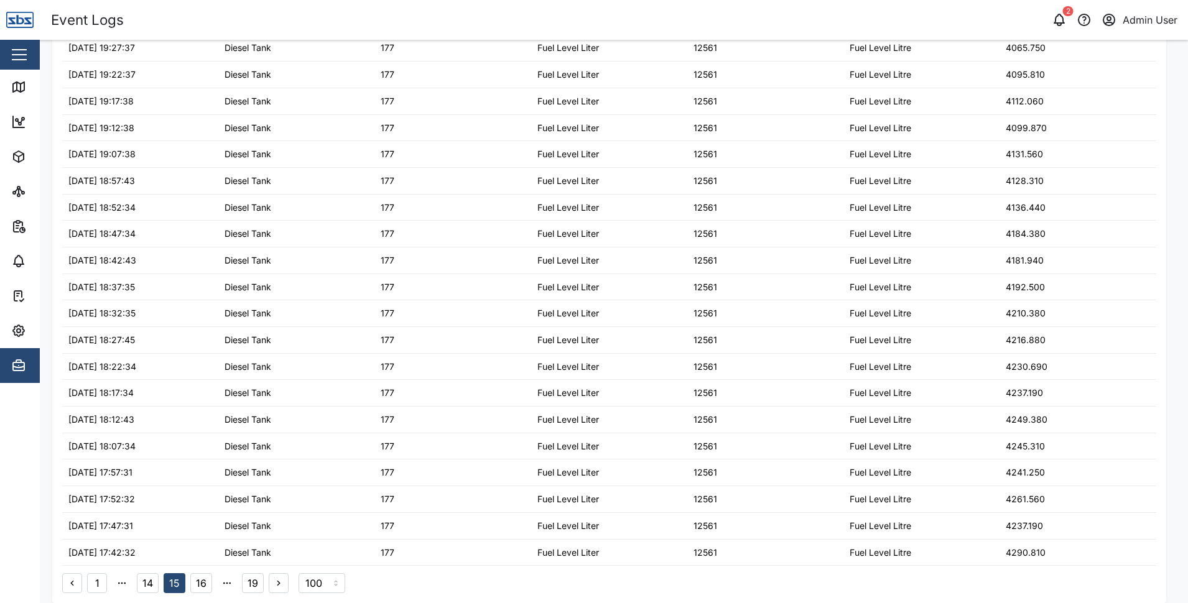
click at [106, 582] on button "1" at bounding box center [97, 584] width 20 height 20
click at [199, 582] on button "5" at bounding box center [197, 584] width 20 height 20
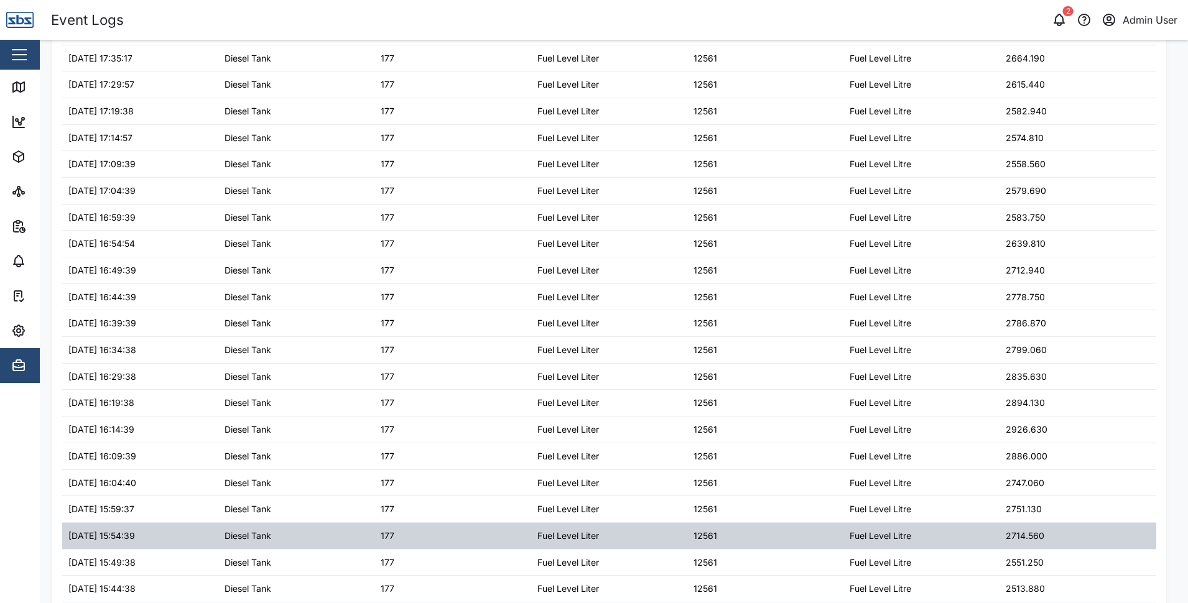
scroll to position [1540, 0]
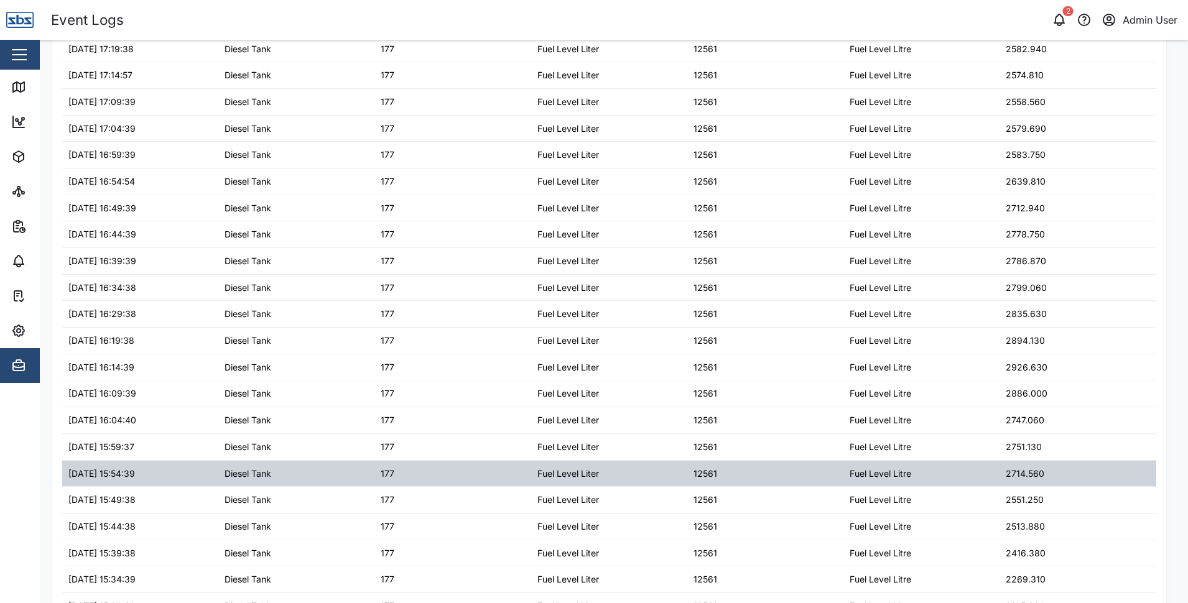
click at [988, 467] on div "Fuel Level Litre" at bounding box center [921, 474] width 156 height 26
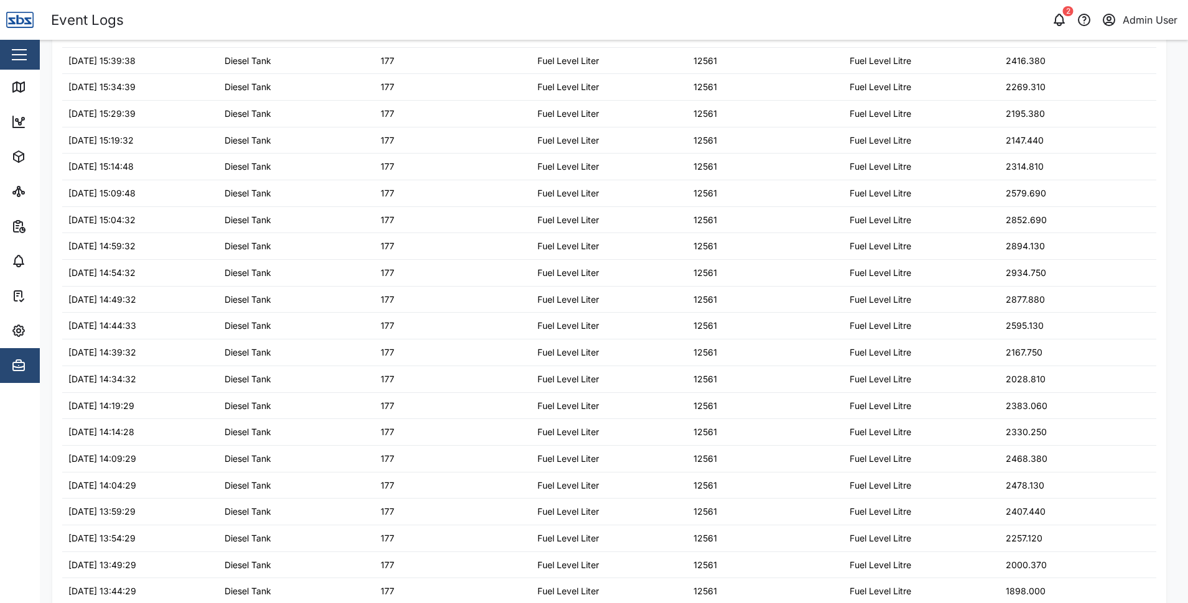
scroll to position [2270, 0]
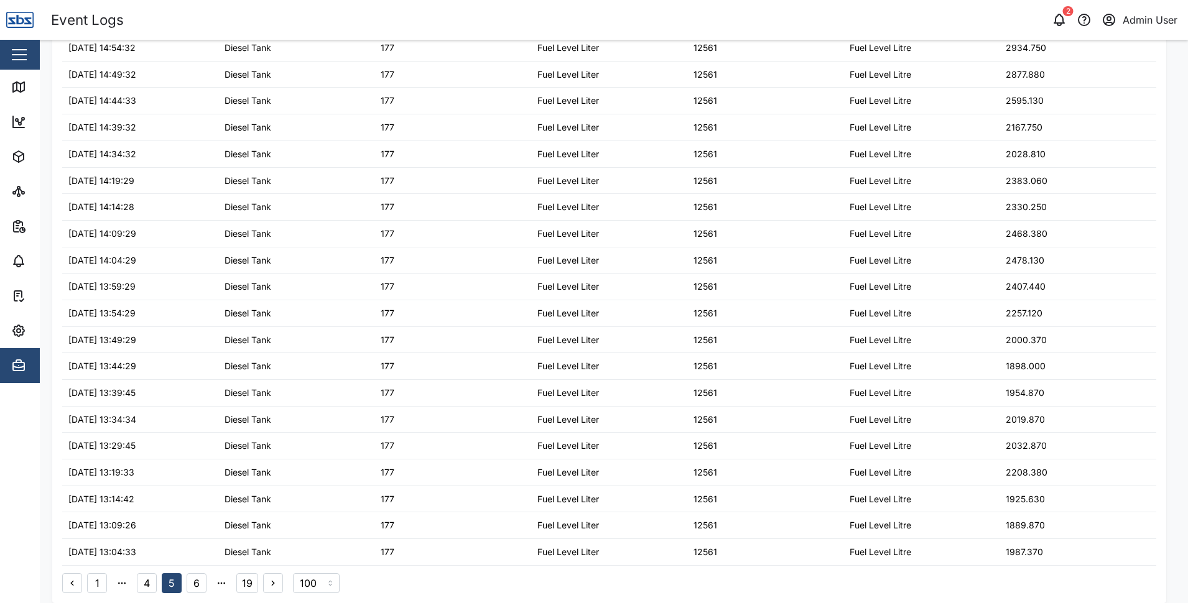
click at [197, 586] on button "6" at bounding box center [197, 584] width 20 height 20
click at [197, 586] on button "7" at bounding box center [197, 584] width 20 height 20
drag, startPoint x: 197, startPoint y: 583, endPoint x: 206, endPoint y: 582, distance: 9.4
click at [197, 582] on button "8" at bounding box center [197, 584] width 20 height 20
click at [201, 582] on button "9" at bounding box center [197, 584] width 20 height 20
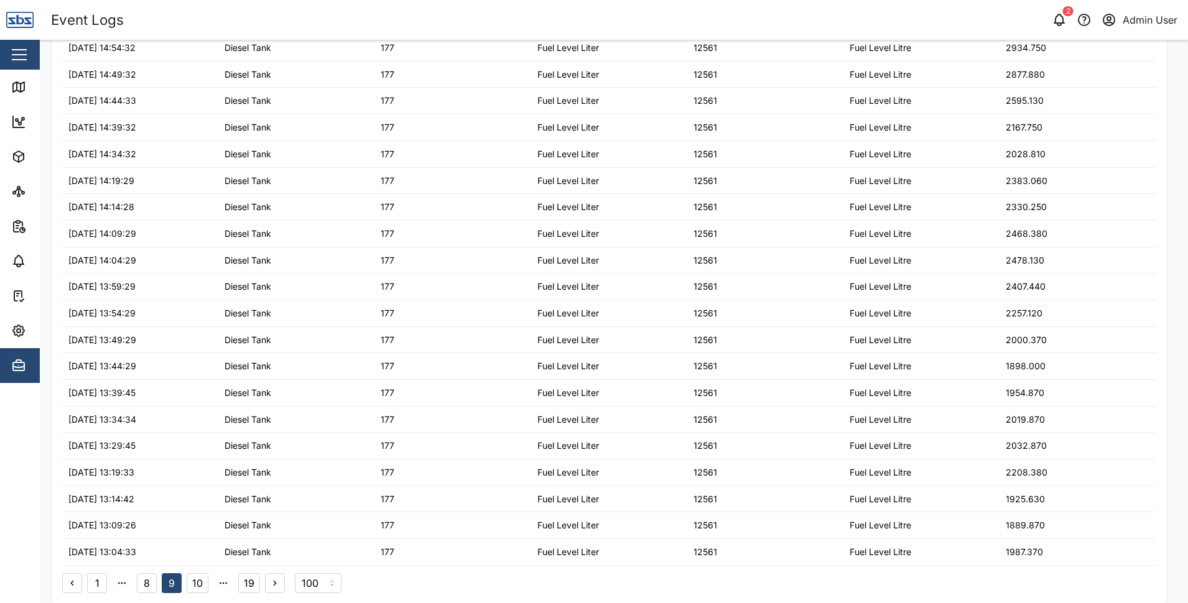
click at [198, 583] on button "10" at bounding box center [198, 584] width 22 height 20
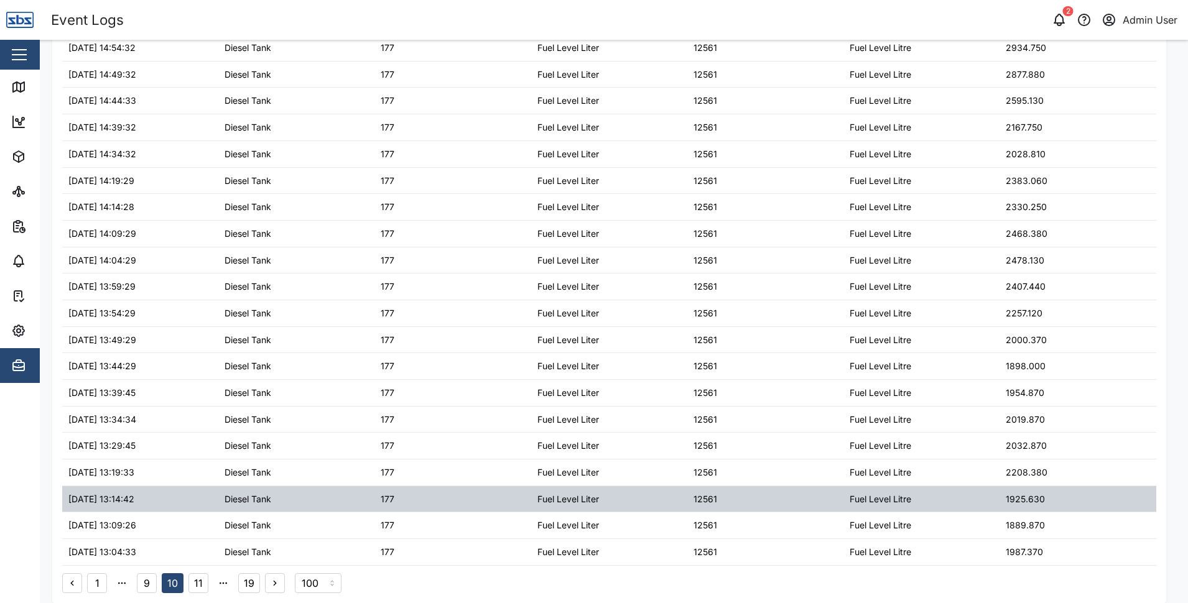
click at [184, 487] on div "[DATE] 13:14:42" at bounding box center [140, 499] width 156 height 26
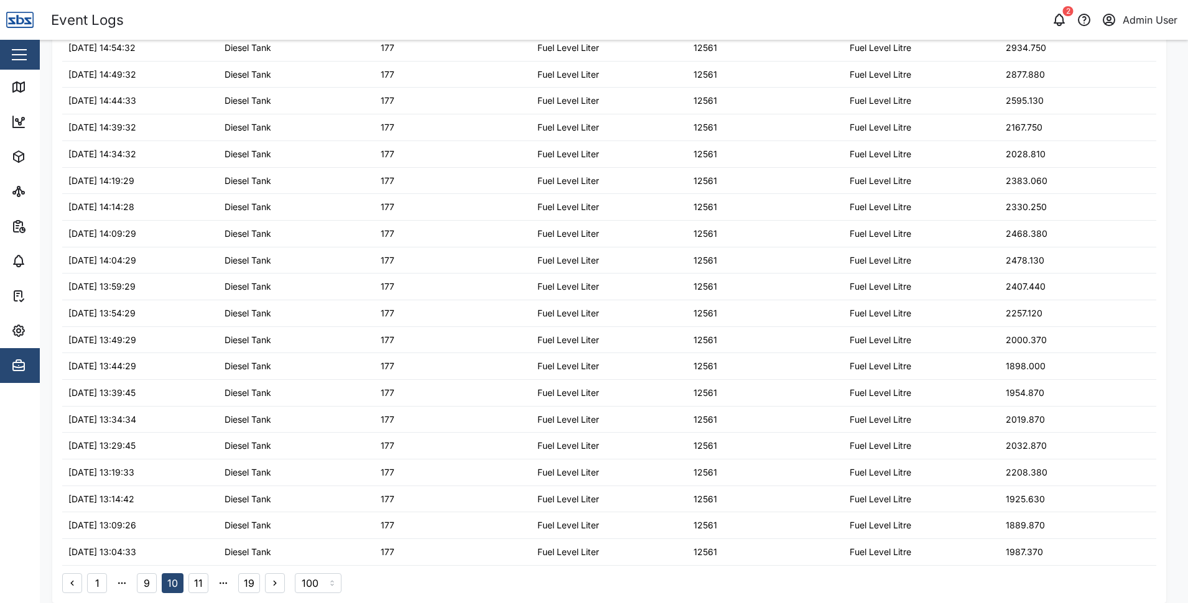
click at [198, 581] on button "11" at bounding box center [198, 584] width 20 height 20
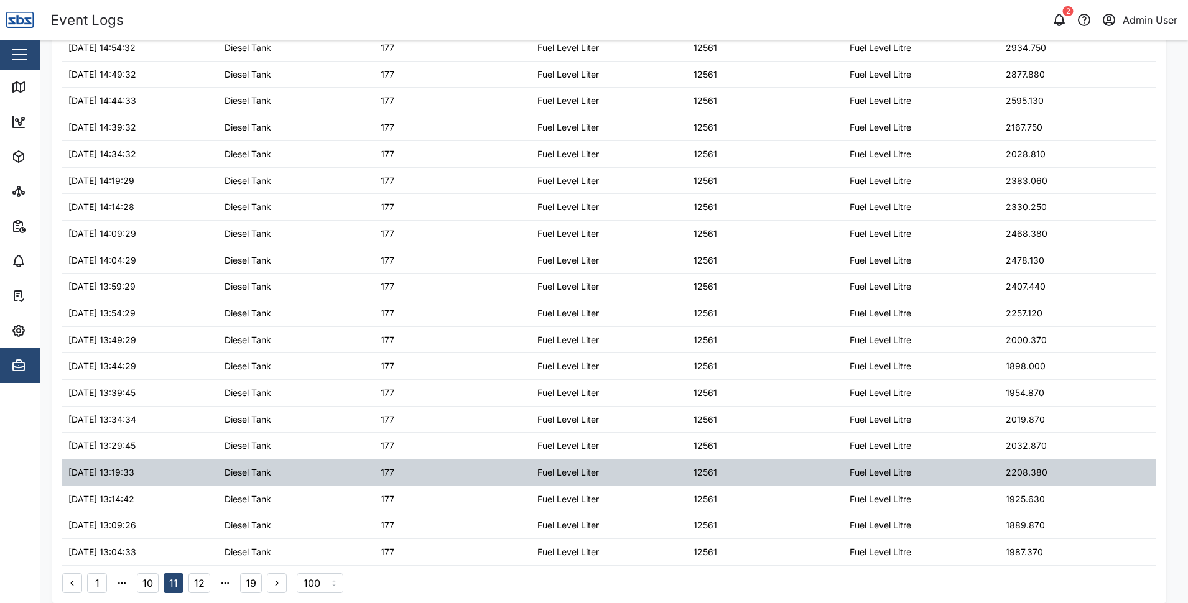
click at [249, 464] on div "Diesel Tank" at bounding box center [296, 473] width 156 height 26
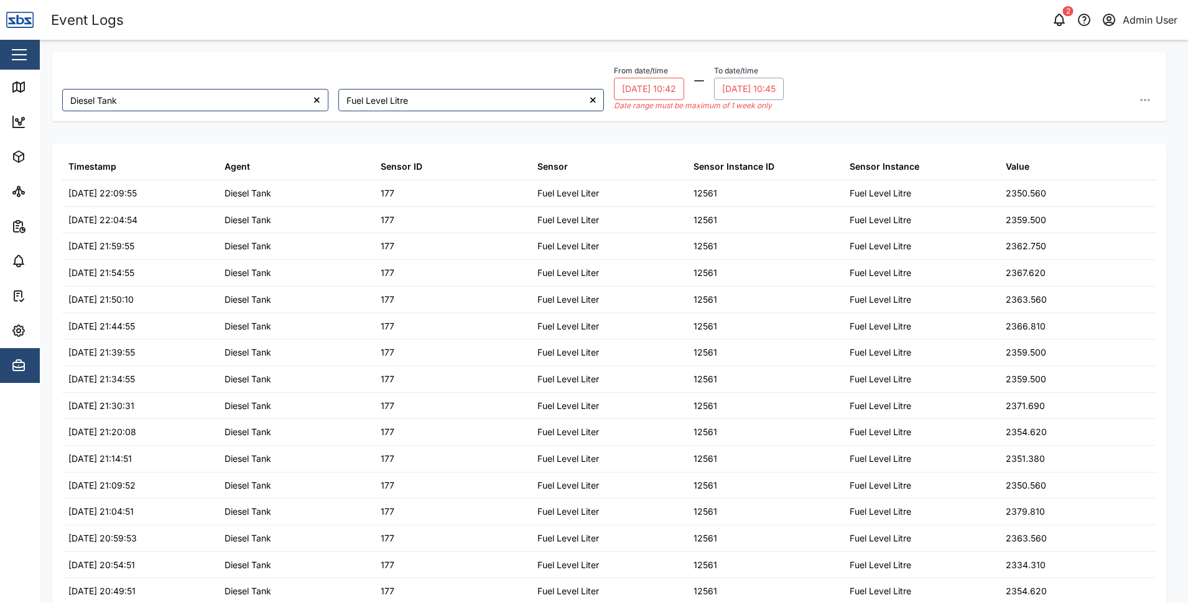
click at [760, 90] on button "[DATE] 10:45" at bounding box center [749, 89] width 70 height 22
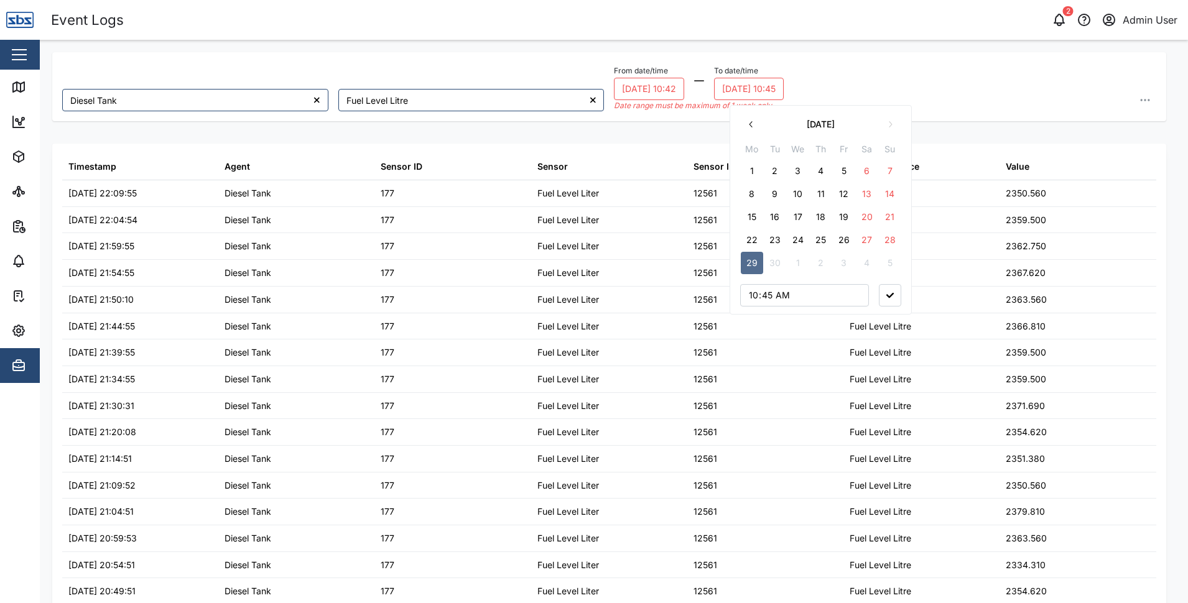
click at [890, 240] on button "28" at bounding box center [890, 240] width 22 height 22
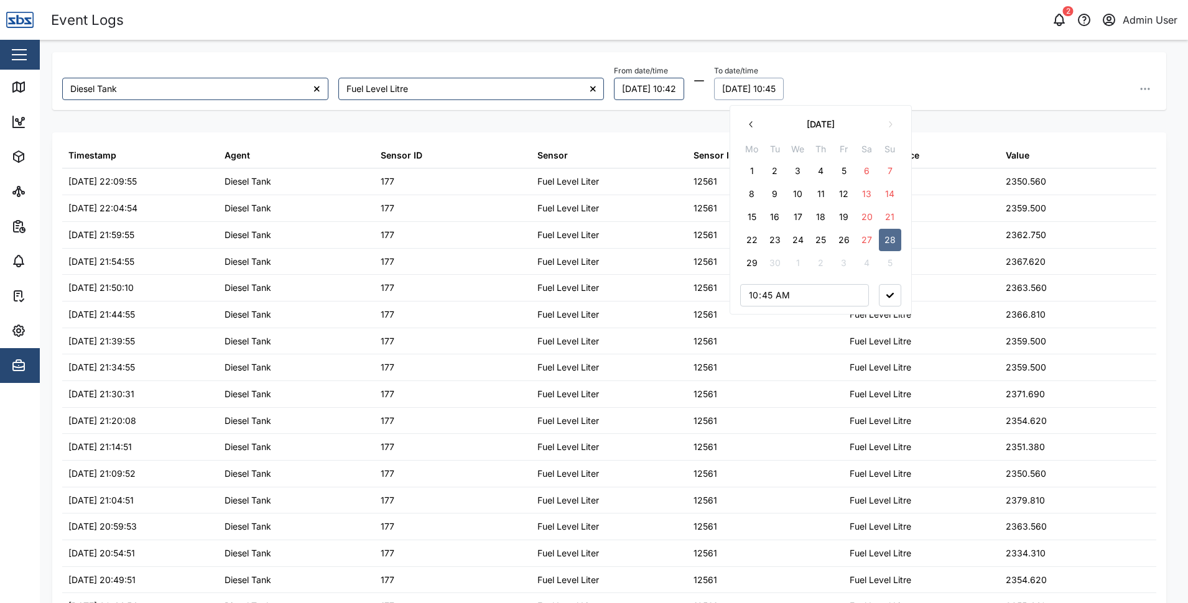
click at [980, 72] on div "From date/time [DATE] 10:42 To date/time [DATE] 10:45 [DATE] Mo Tu We Th Fr Sa …" at bounding box center [885, 81] width 542 height 38
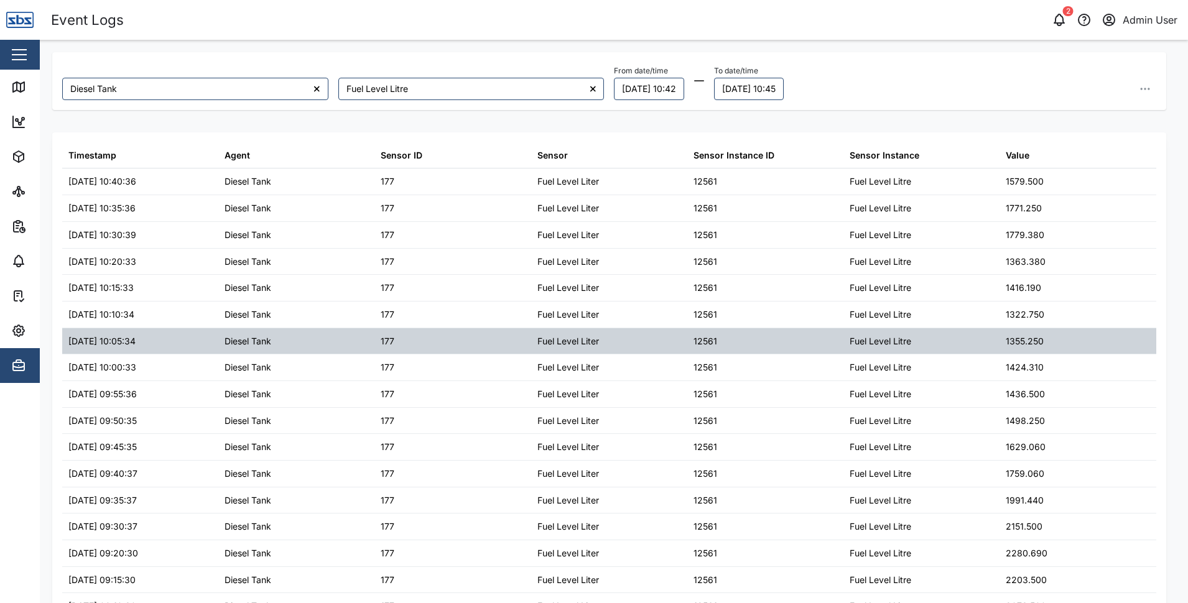
click at [634, 335] on div "Fuel Level Liter" at bounding box center [609, 341] width 156 height 26
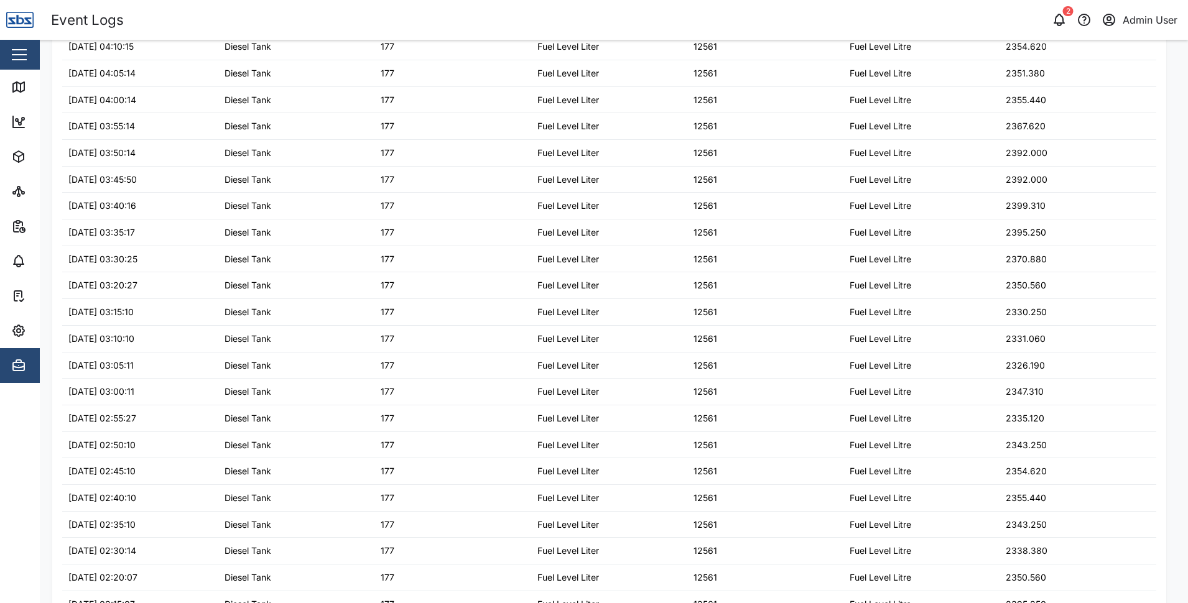
scroll to position [2258, 0]
click at [195, 583] on button "5" at bounding box center [197, 584] width 20 height 20
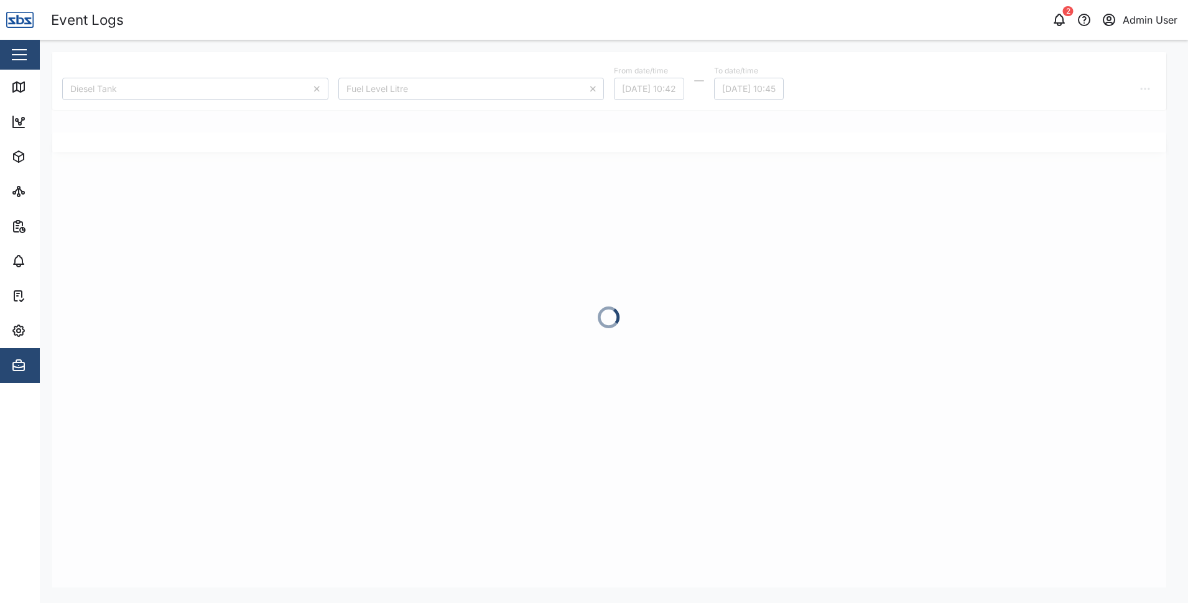
scroll to position [0, 0]
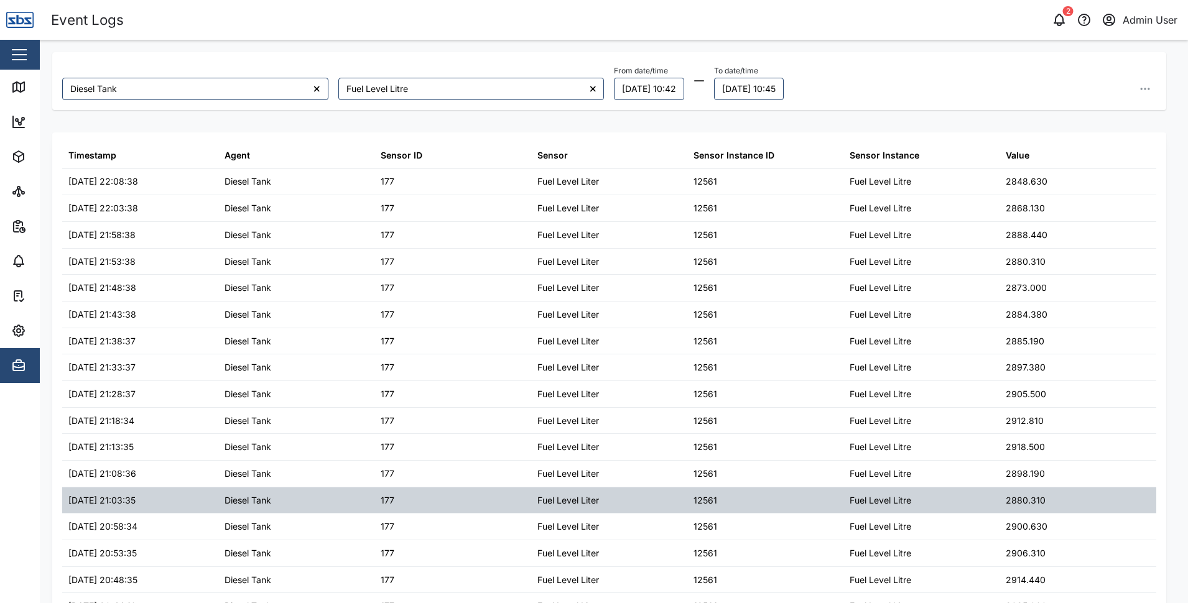
click at [570, 506] on div "Fuel Level Liter" at bounding box center [568, 501] width 62 height 14
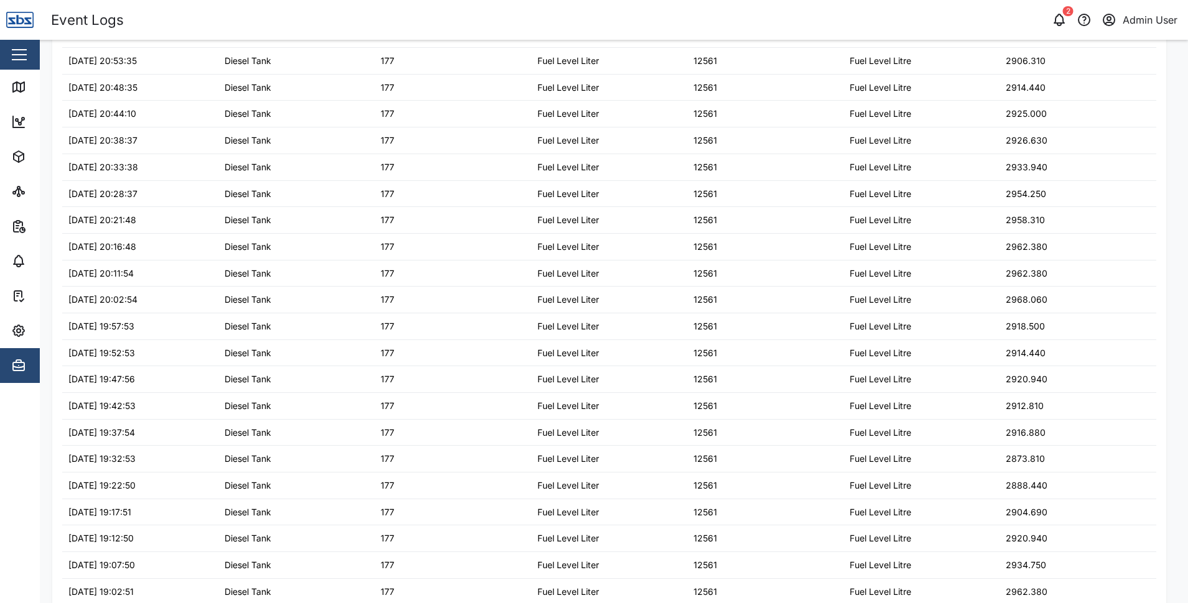
scroll to position [2258, 0]
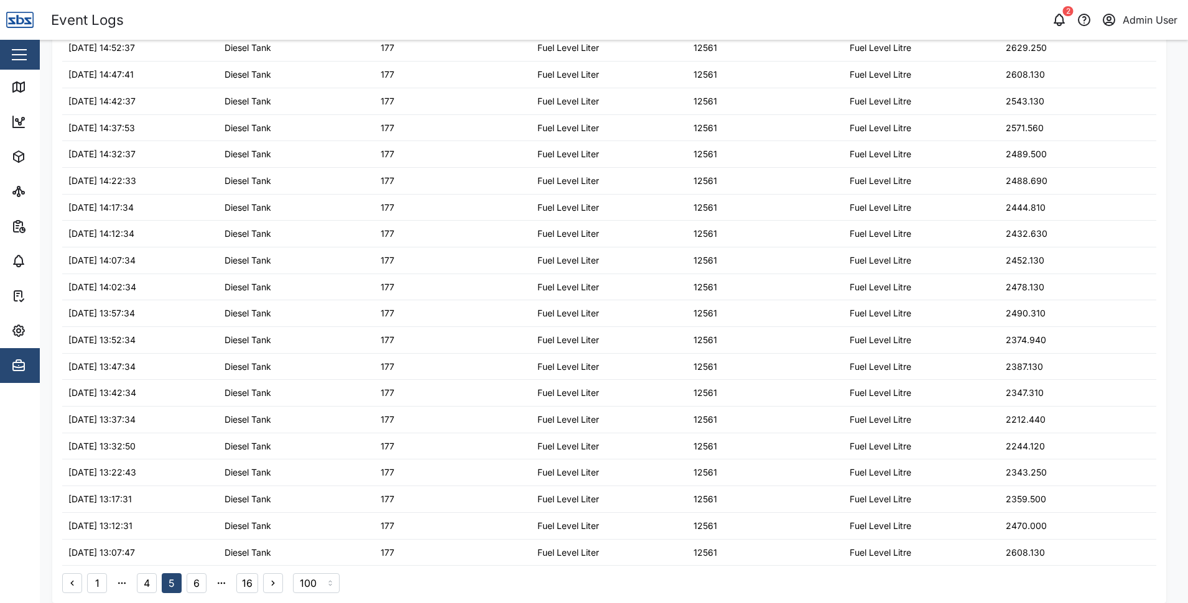
click at [249, 590] on button "16" at bounding box center [247, 584] width 22 height 20
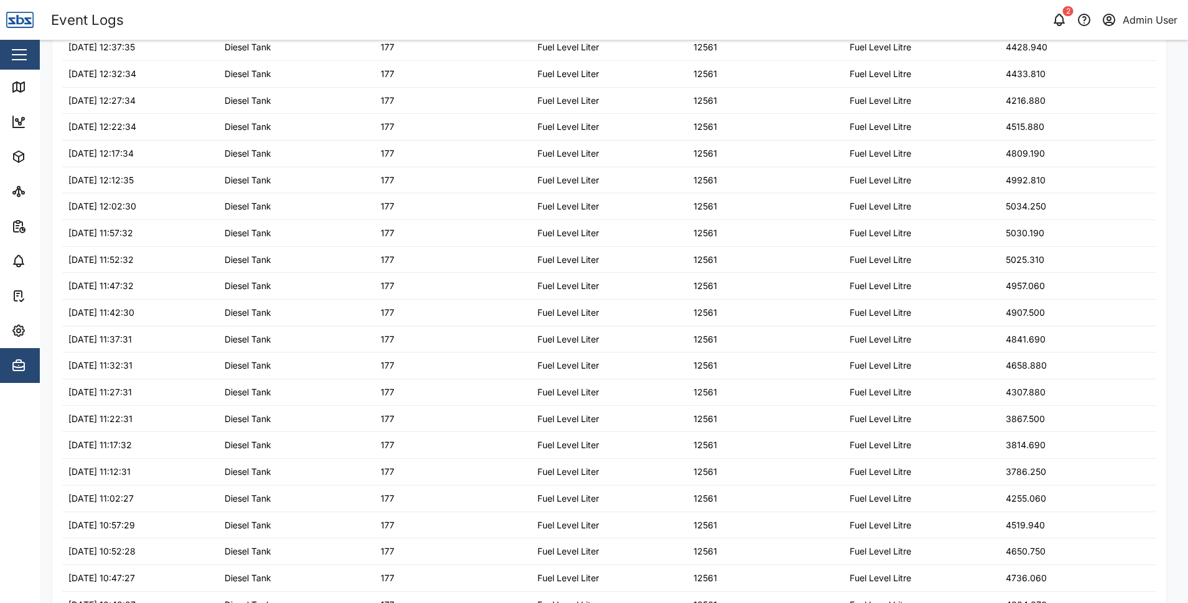
scroll to position [1063, 0]
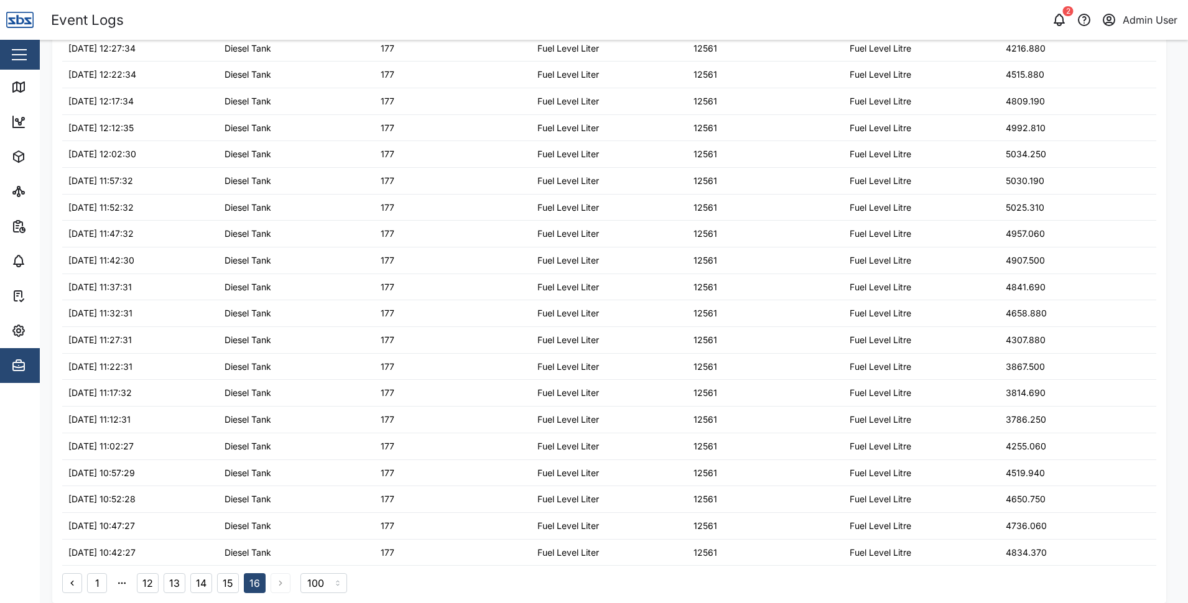
click at [153, 583] on button "12" at bounding box center [148, 584] width 22 height 20
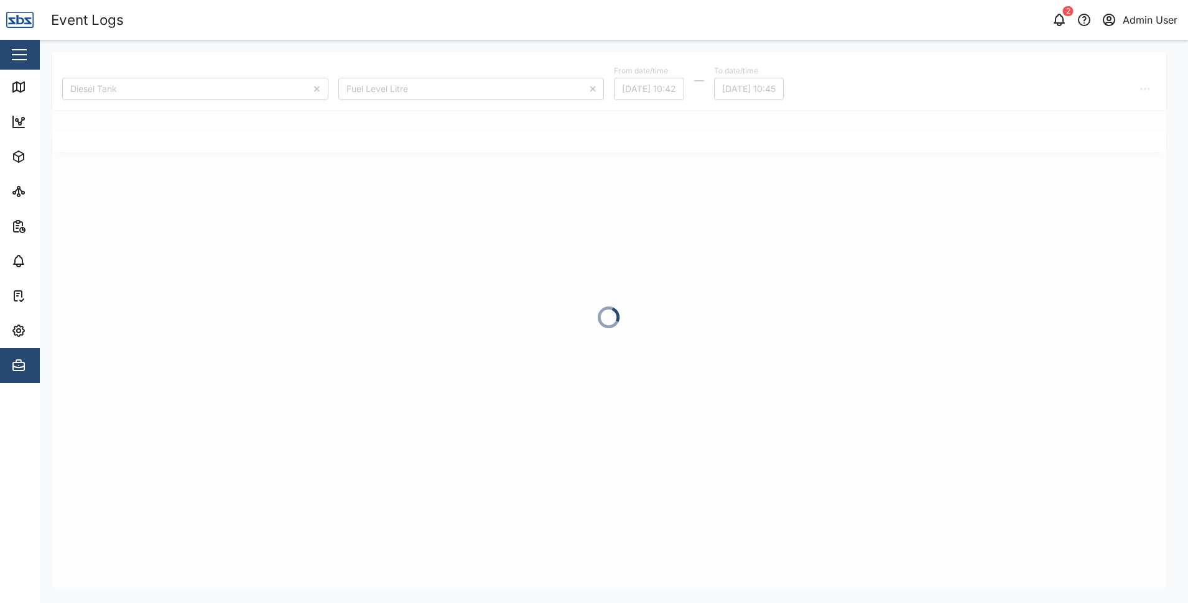
scroll to position [0, 0]
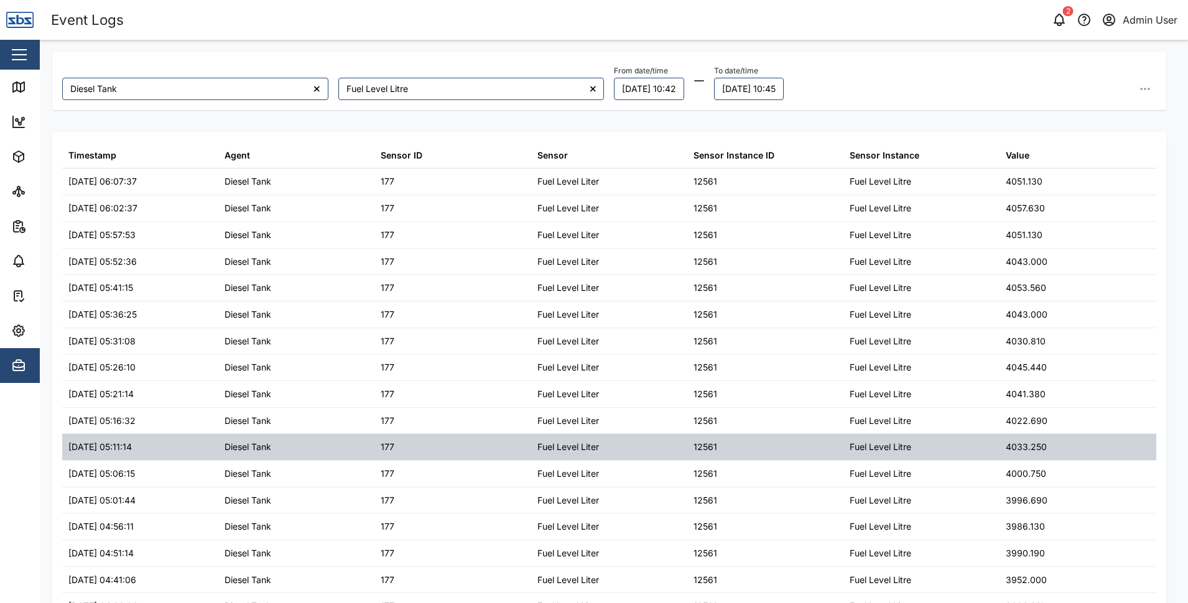
click at [368, 459] on div "Diesel Tank" at bounding box center [296, 447] width 156 height 26
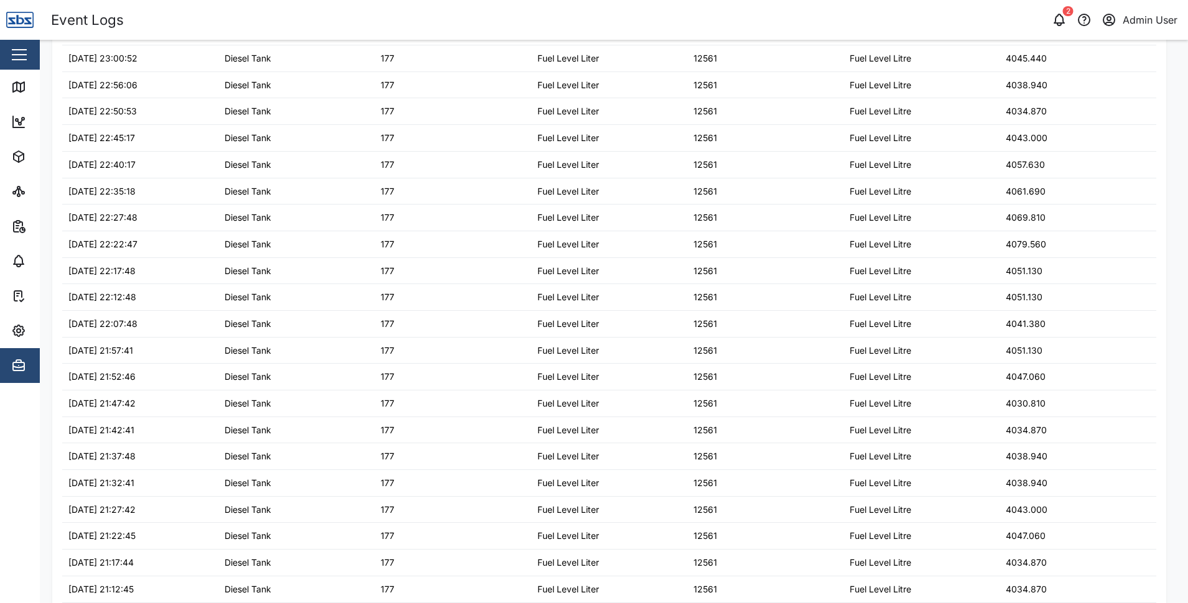
scroll to position [2258, 0]
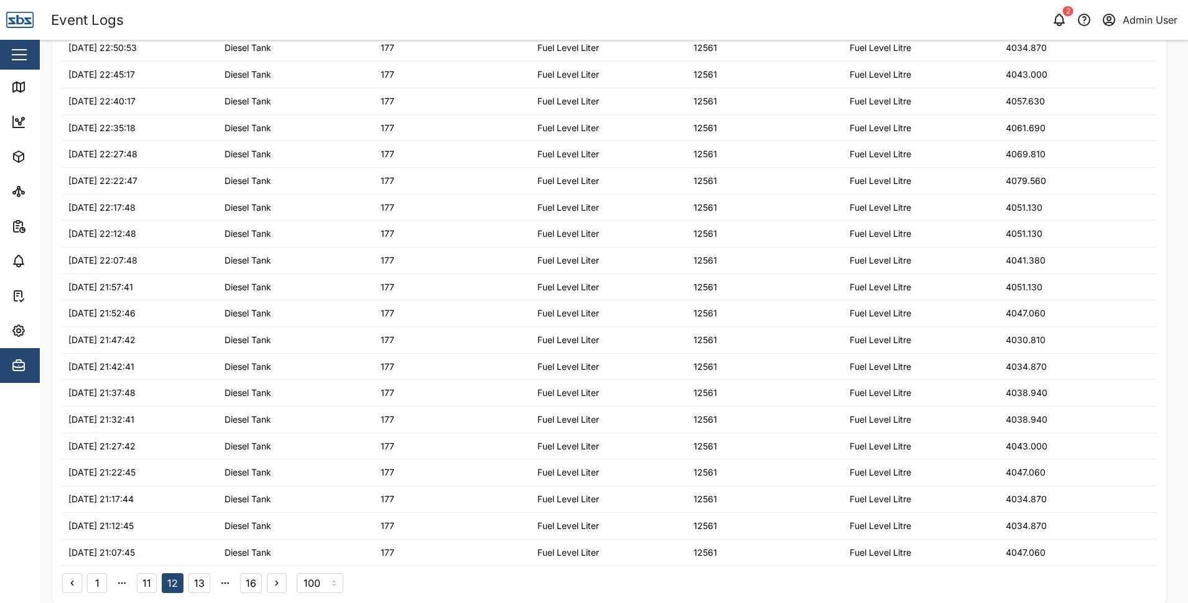
click at [145, 582] on button "11" at bounding box center [147, 584] width 20 height 20
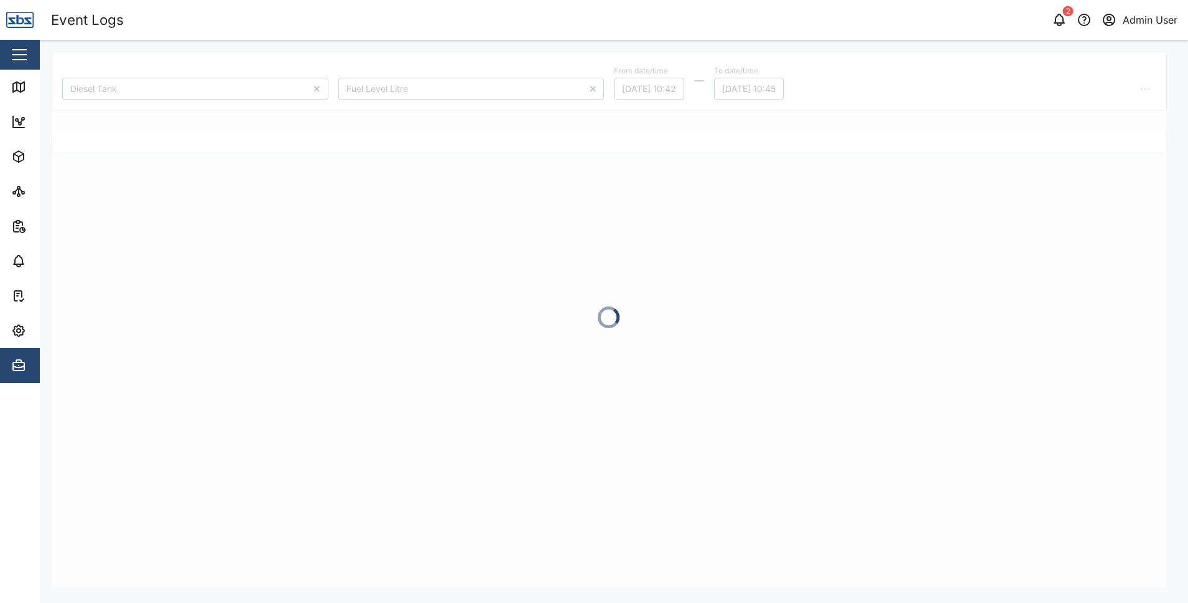
scroll to position [0, 0]
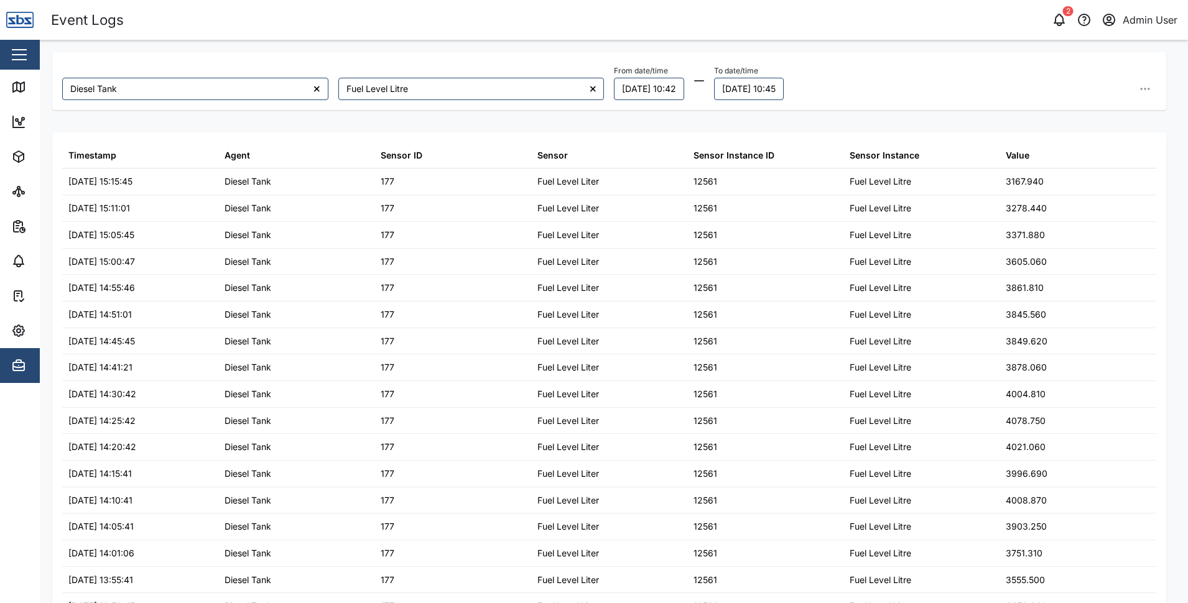
click at [133, 582] on div "[DATE] 13:55:41" at bounding box center [100, 581] width 65 height 14
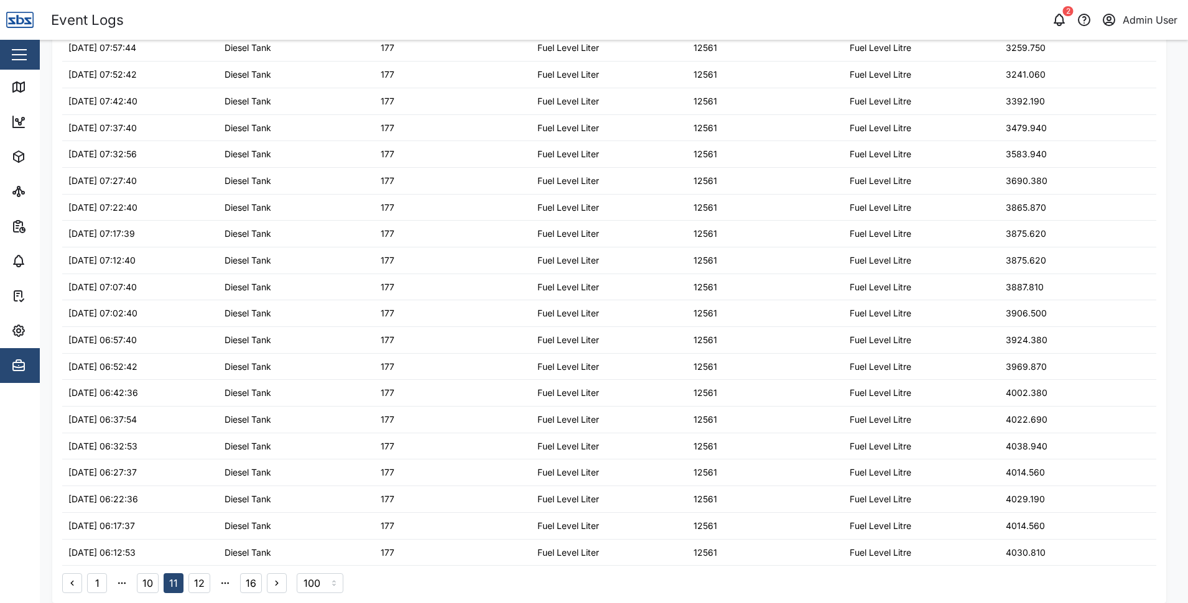
click at [142, 586] on button "10" at bounding box center [148, 584] width 22 height 20
click at [137, 580] on button "9" at bounding box center [147, 584] width 20 height 20
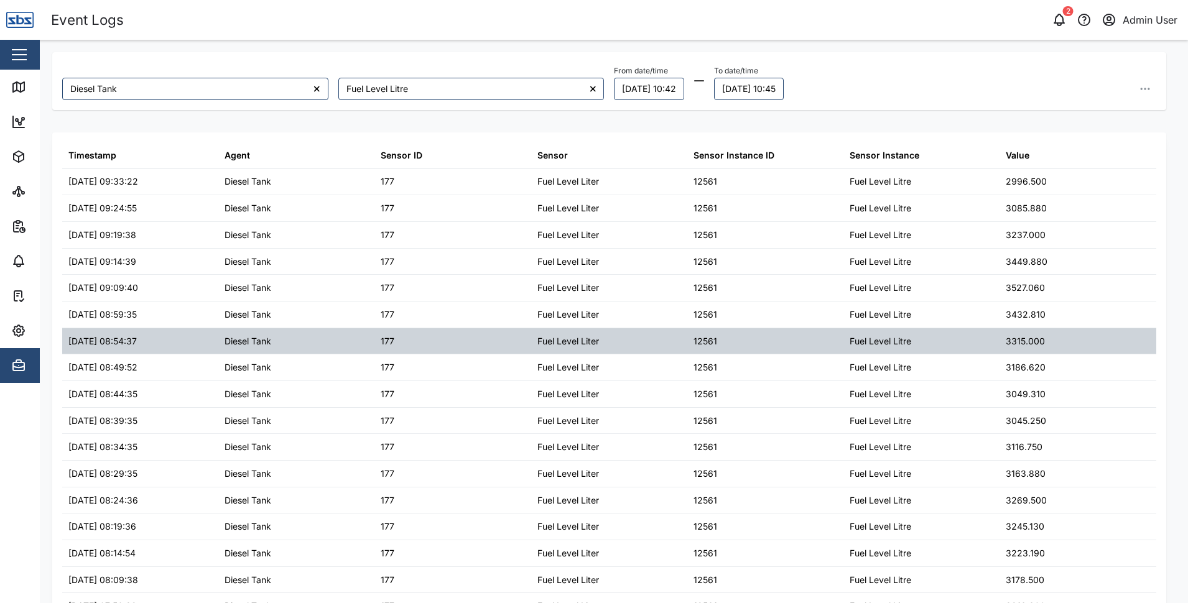
click at [531, 335] on div "Fuel Level Liter" at bounding box center [609, 341] width 156 height 26
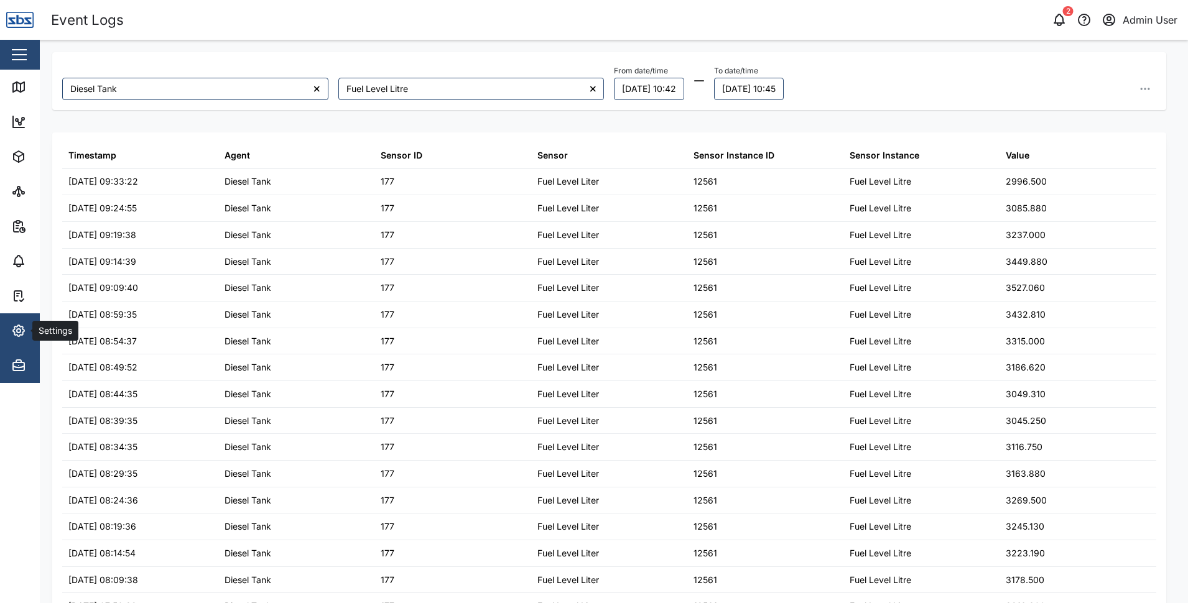
click at [27, 325] on div "Settings" at bounding box center [67, 330] width 113 height 15
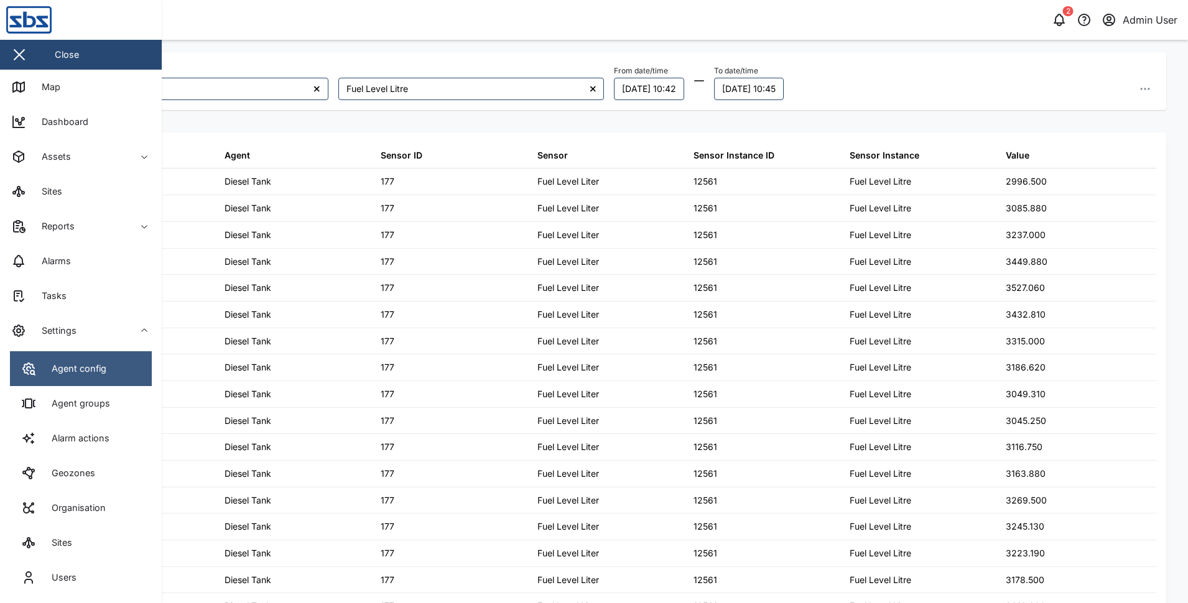
scroll to position [72, 0]
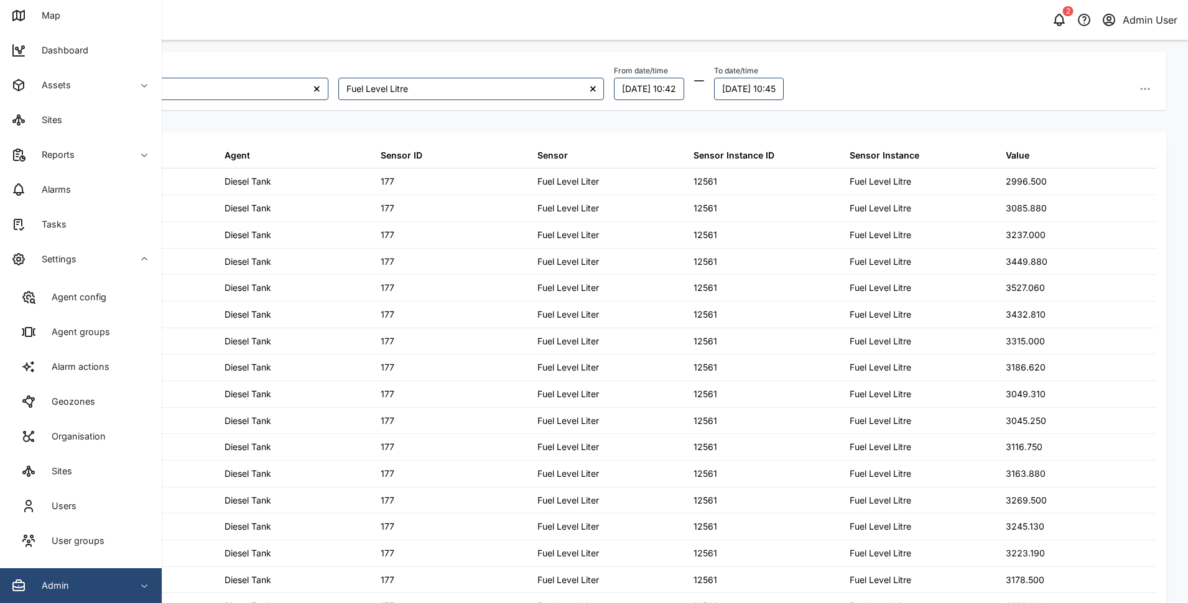
click at [70, 578] on span "Admin" at bounding box center [67, 586] width 113 height 35
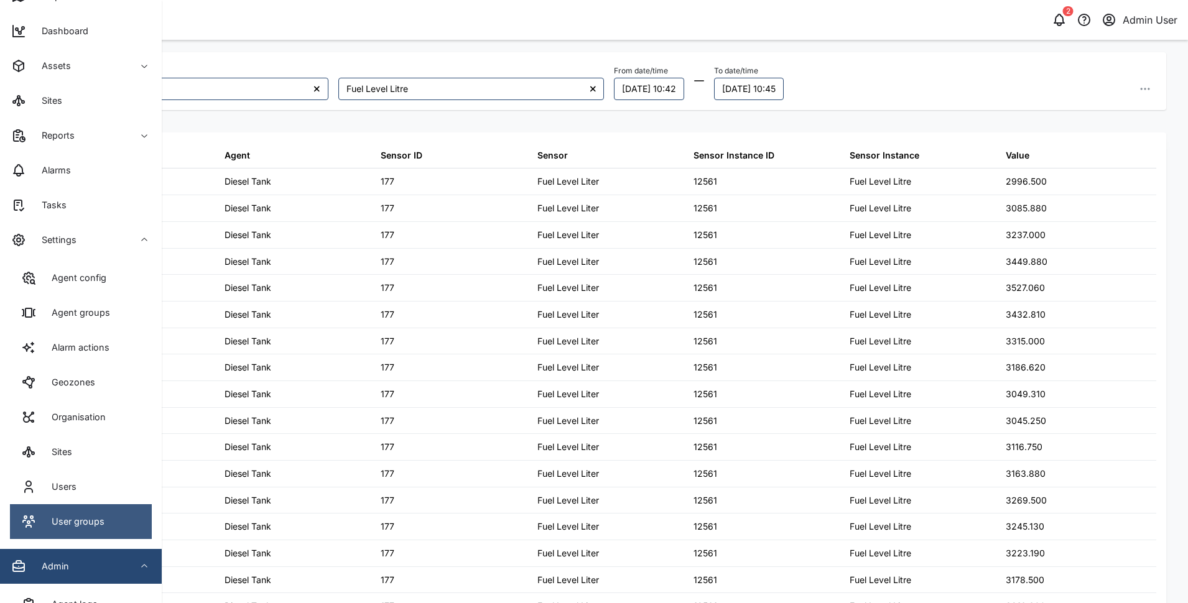
scroll to position [5, 0]
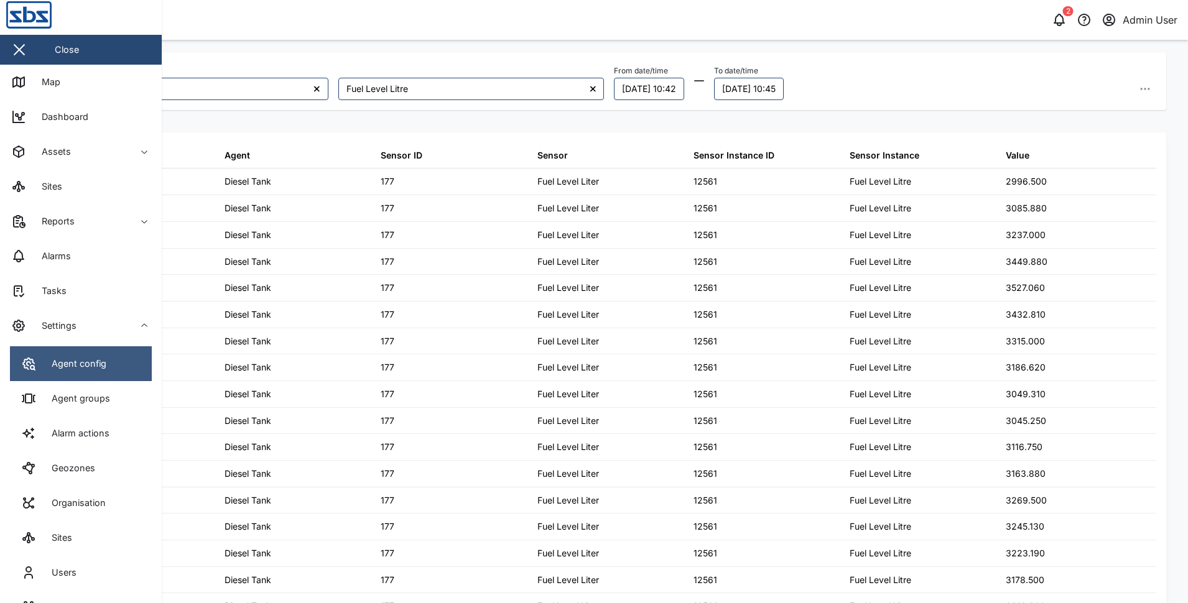
click at [76, 357] on div "Agent config" at bounding box center [74, 364] width 64 height 14
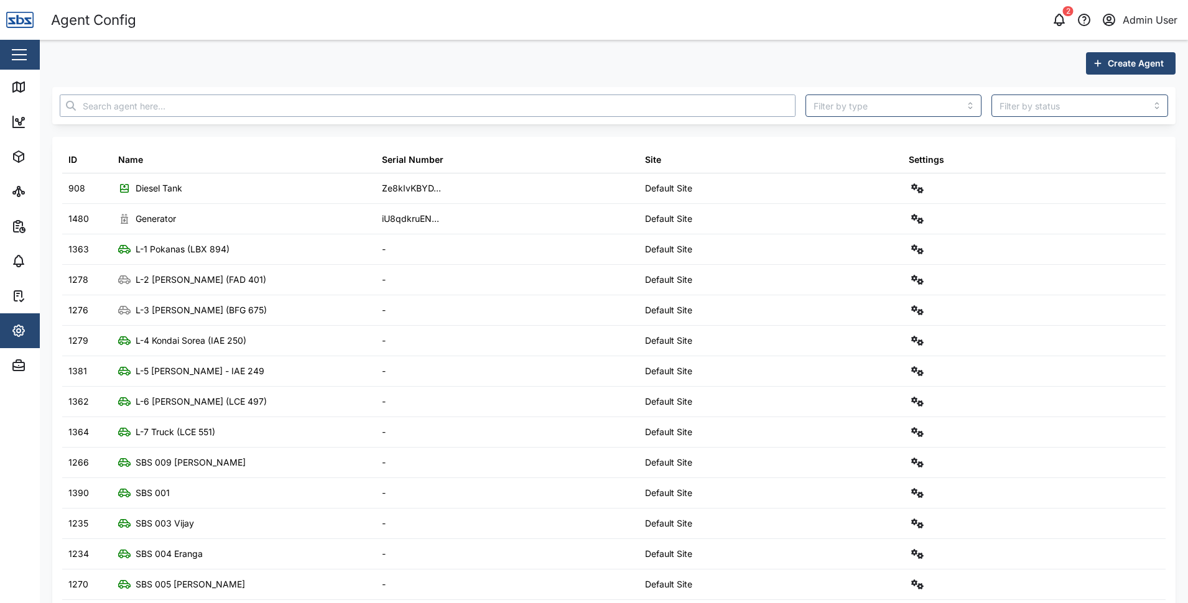
click at [128, 101] on input "text" at bounding box center [428, 106] width 736 height 22
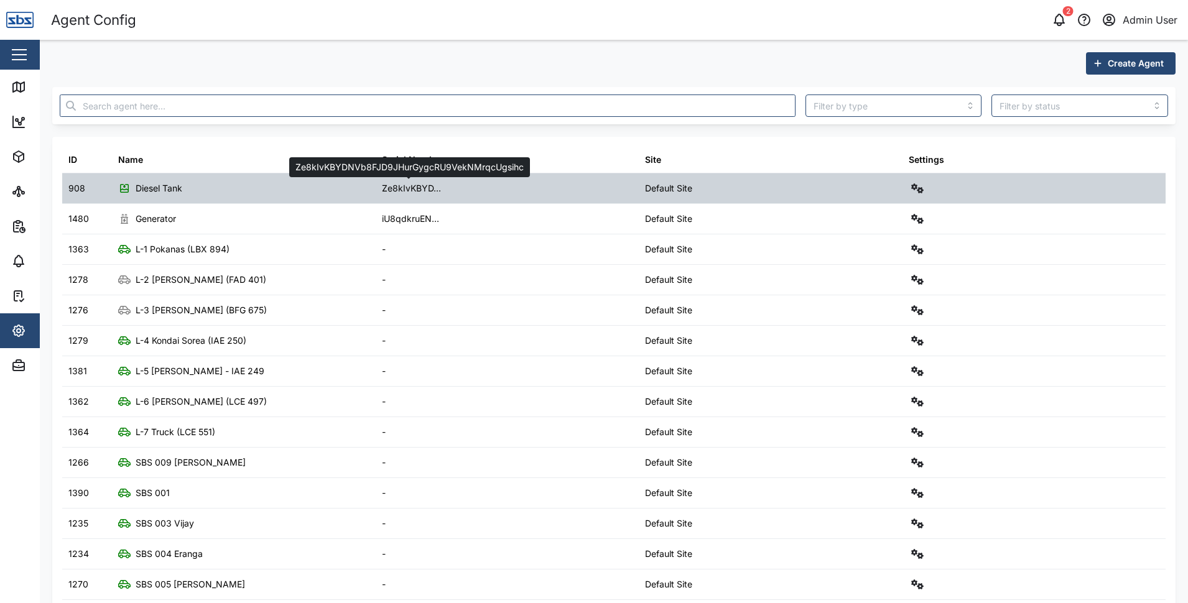
click at [410, 188] on div "Ze8kIvKBYD..." at bounding box center [411, 189] width 59 height 14
copy div "Ze8kIvKBYD"
